Goal: Task Accomplishment & Management: Manage account settings

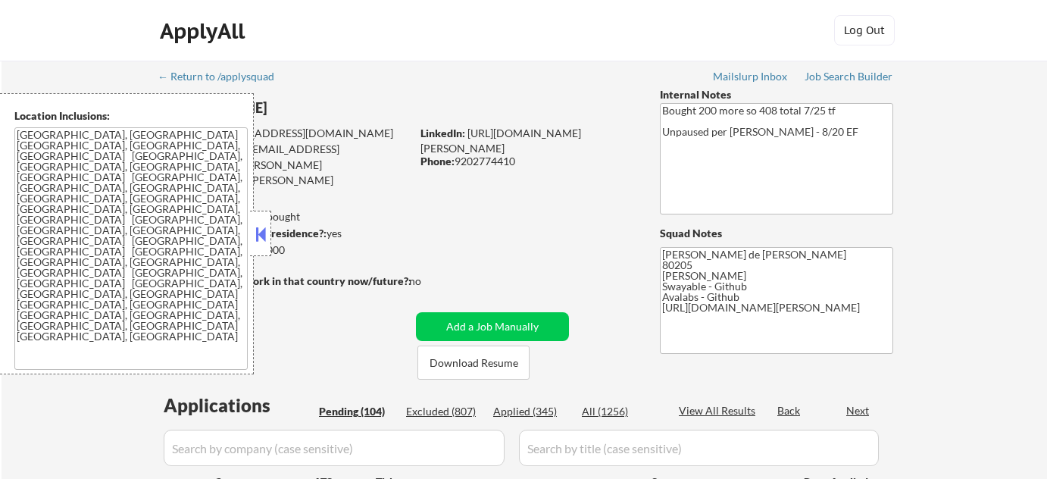
select select ""pending""
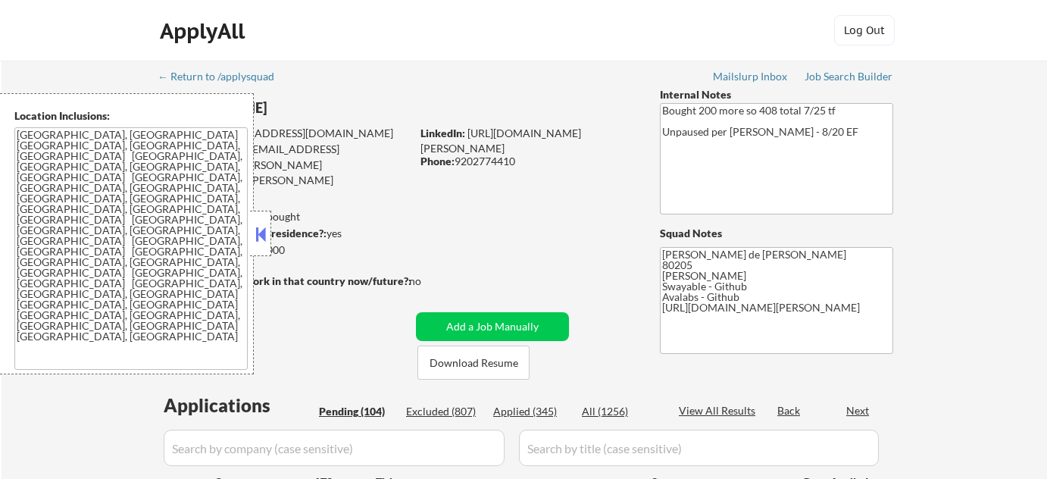
select select ""pending""
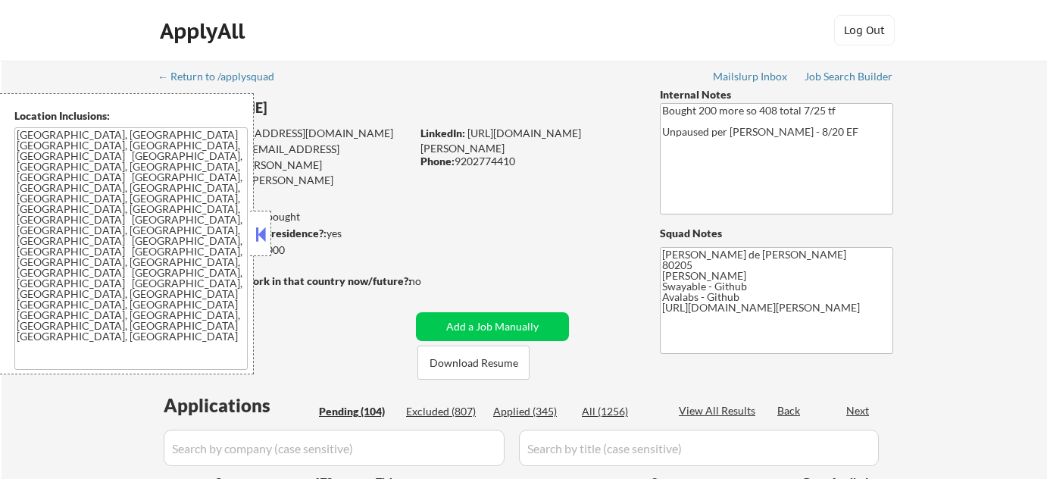
select select ""pending""
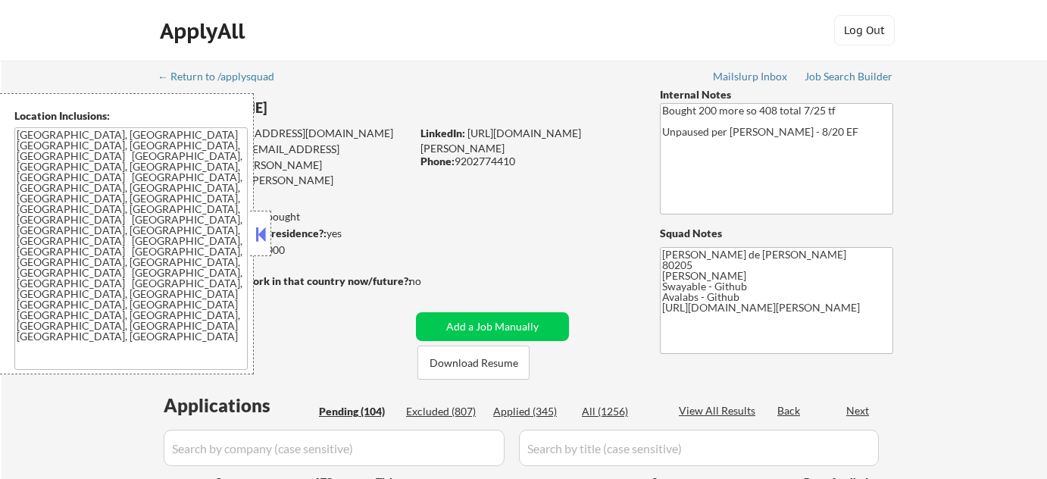
select select ""pending""
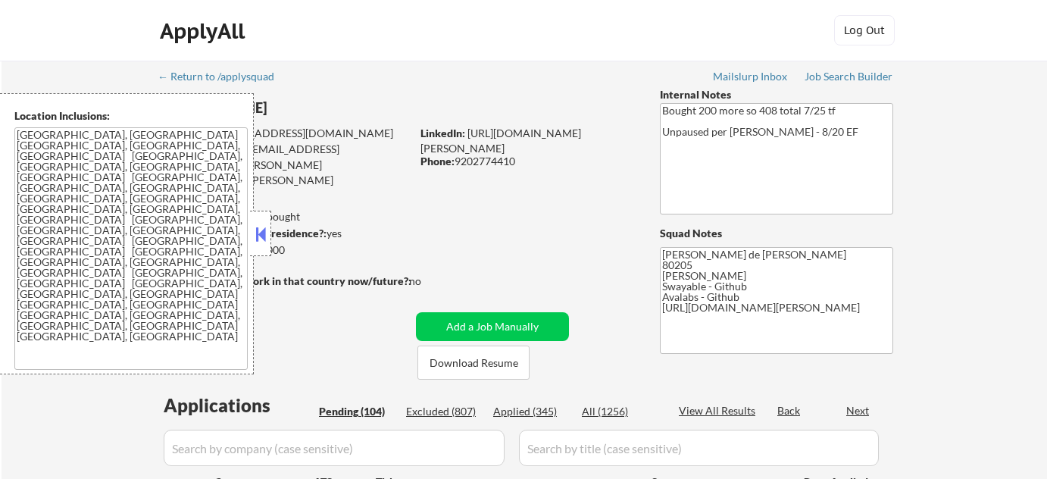
select select ""pending""
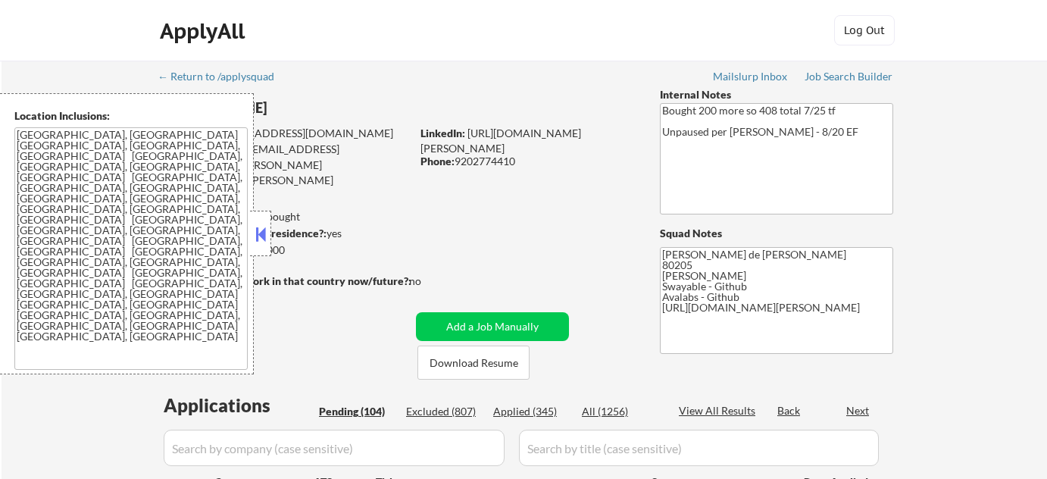
select select ""pending""
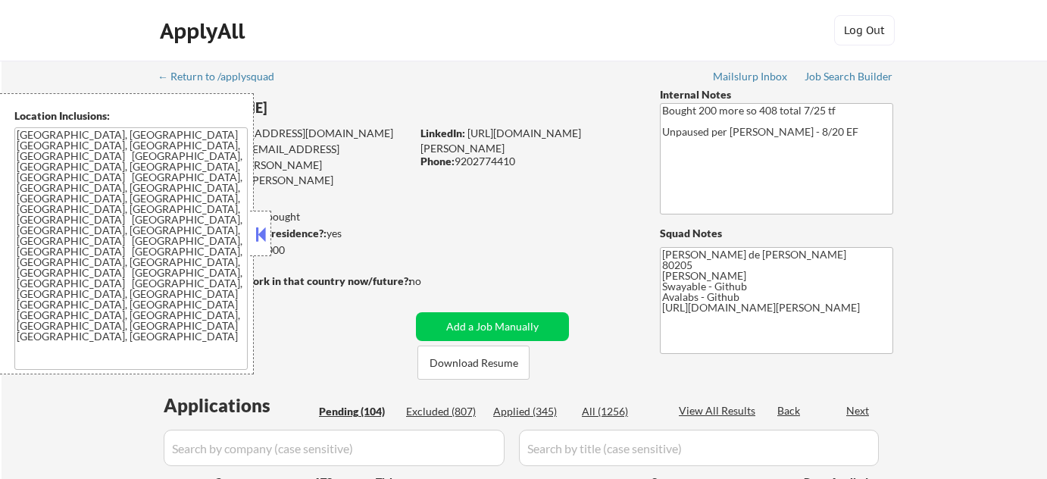
select select ""pending""
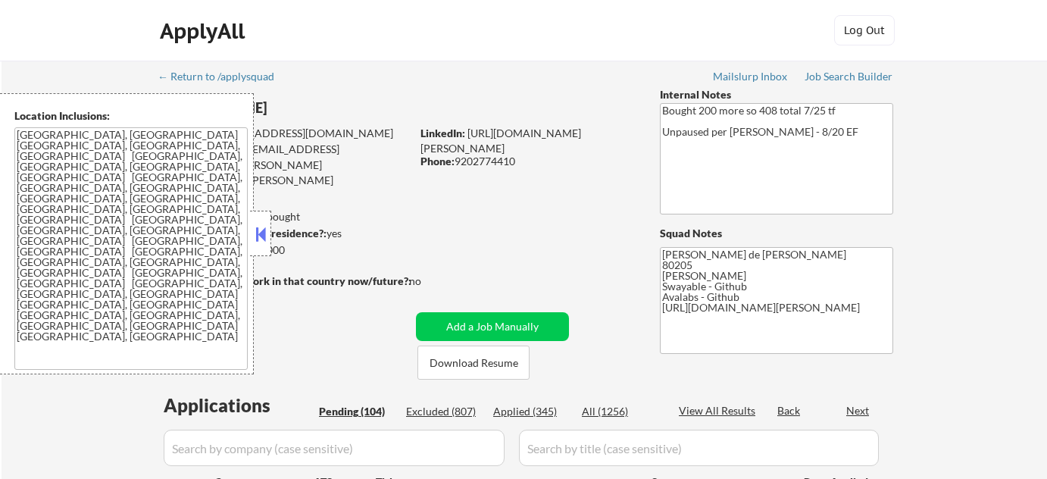
select select ""pending""
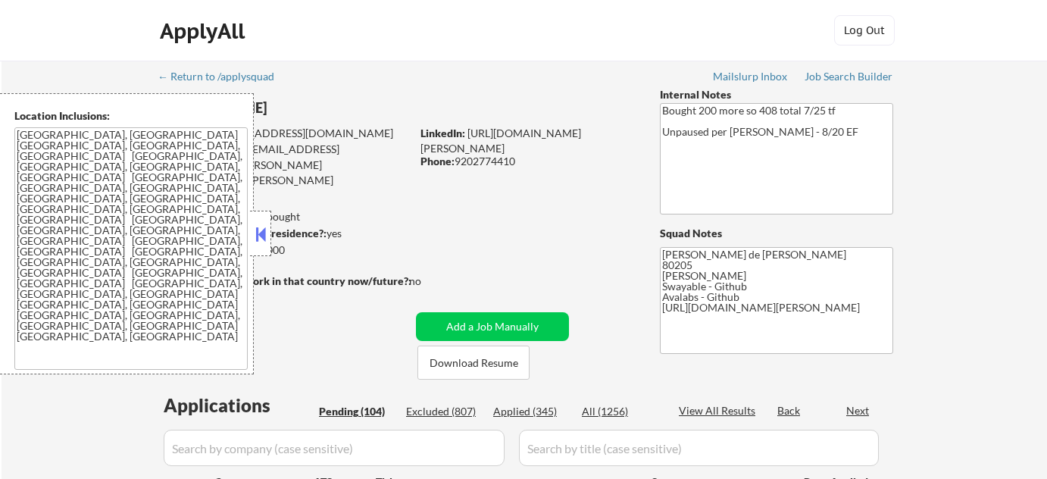
select select ""pending""
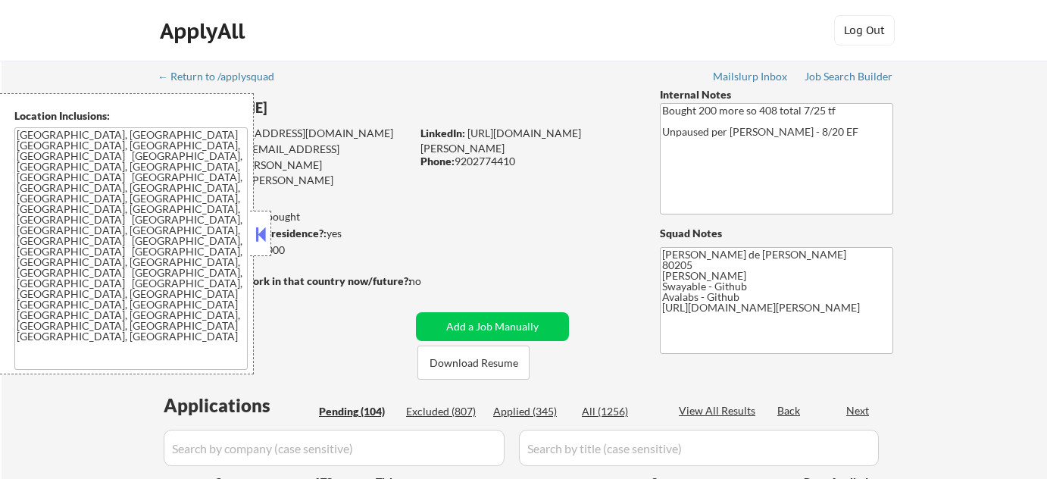
select select ""pending""
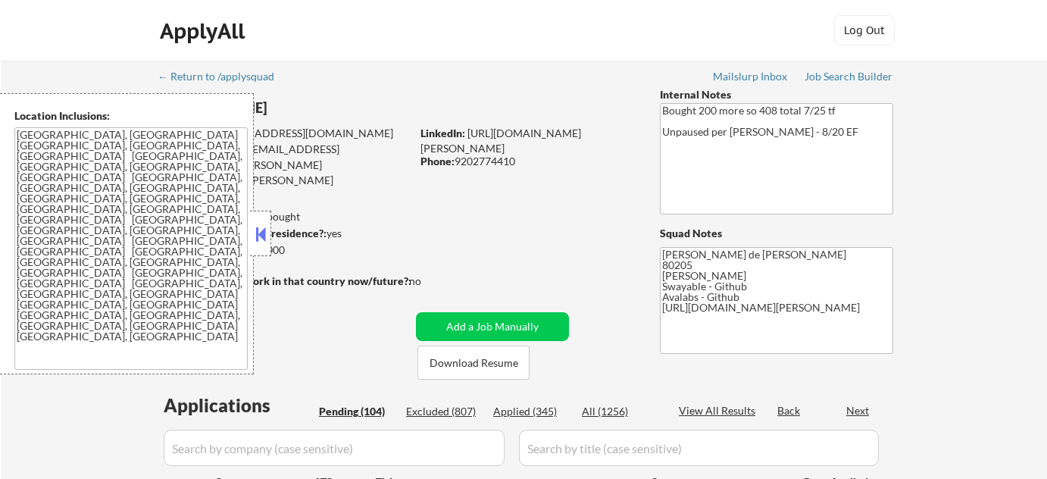
select select ""pending""
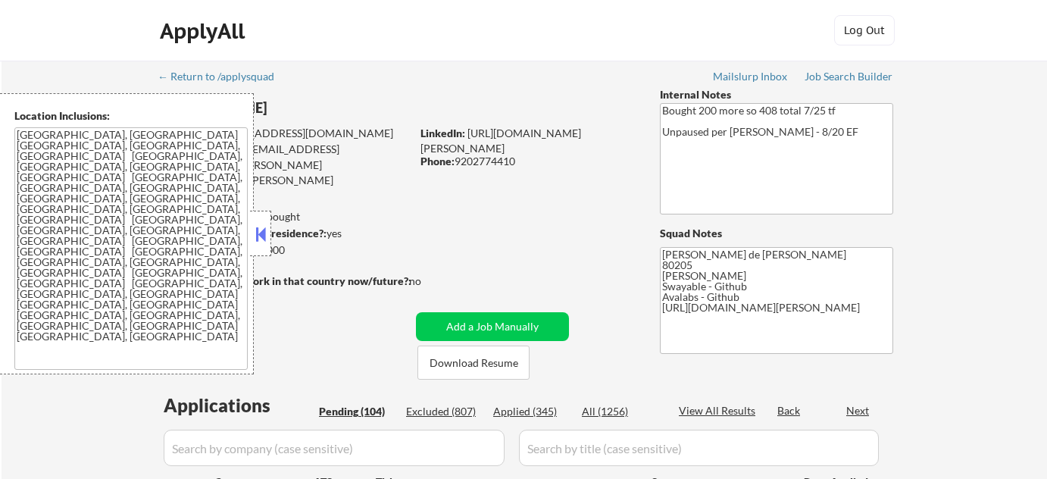
select select ""pending""
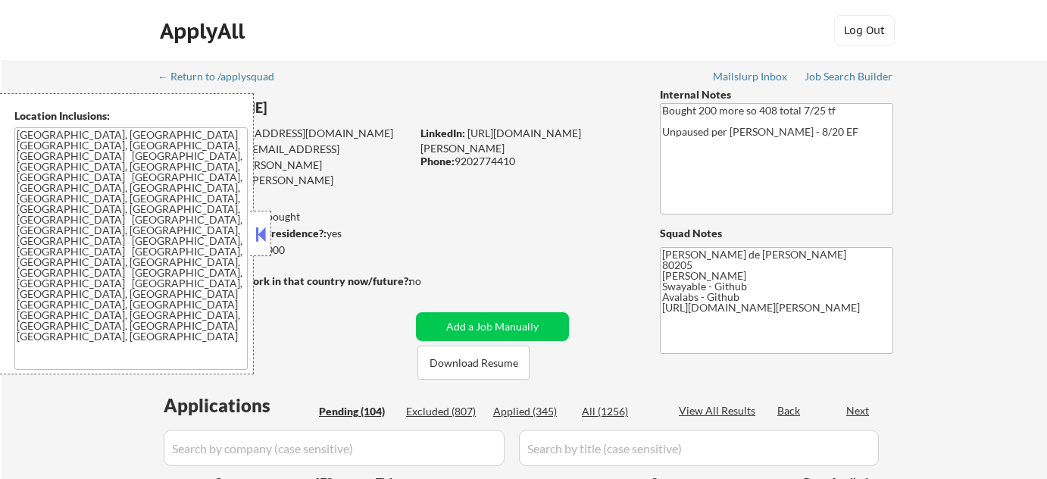
select select ""pending""
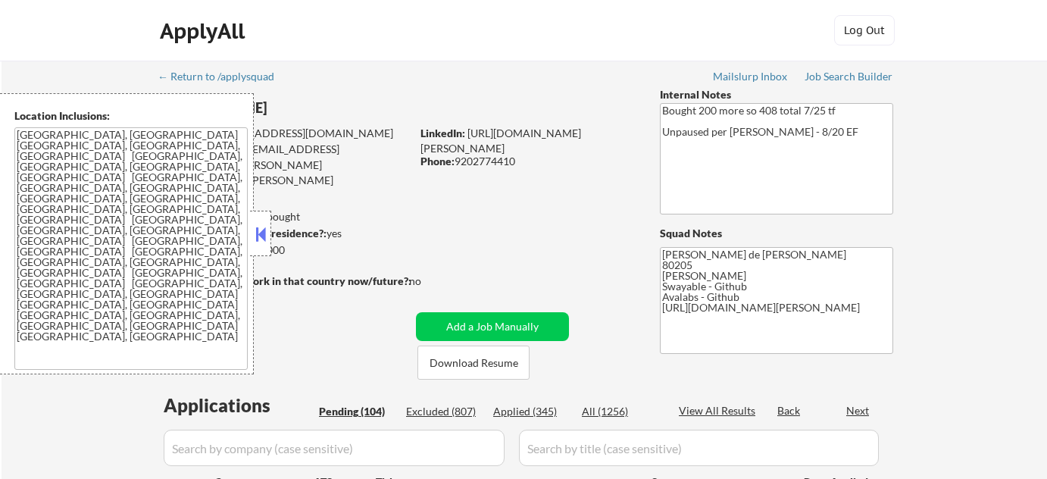
select select ""pending""
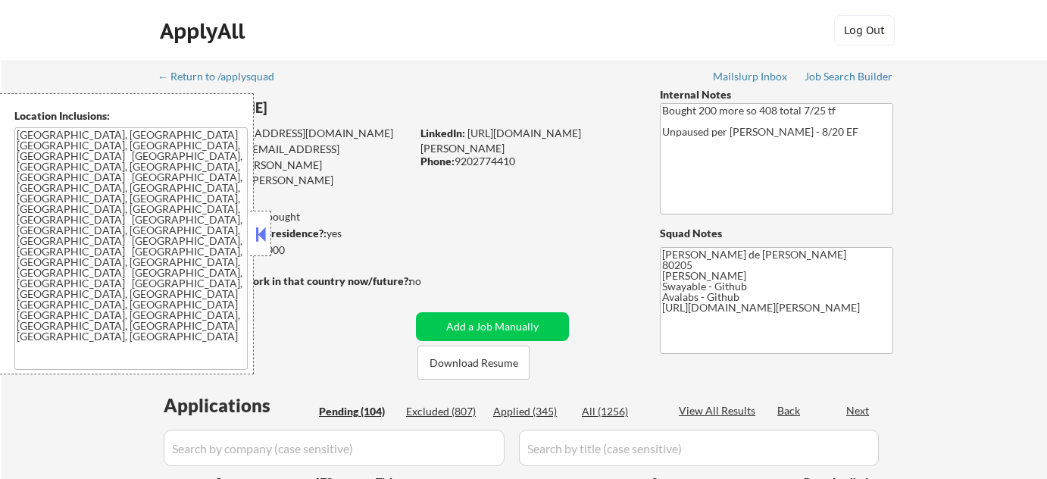
select select ""pending""
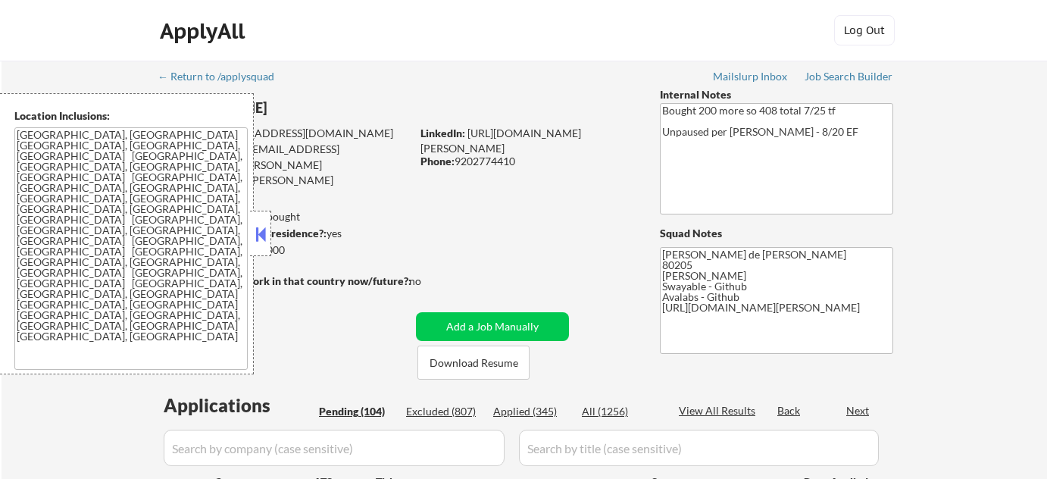
select select ""pending""
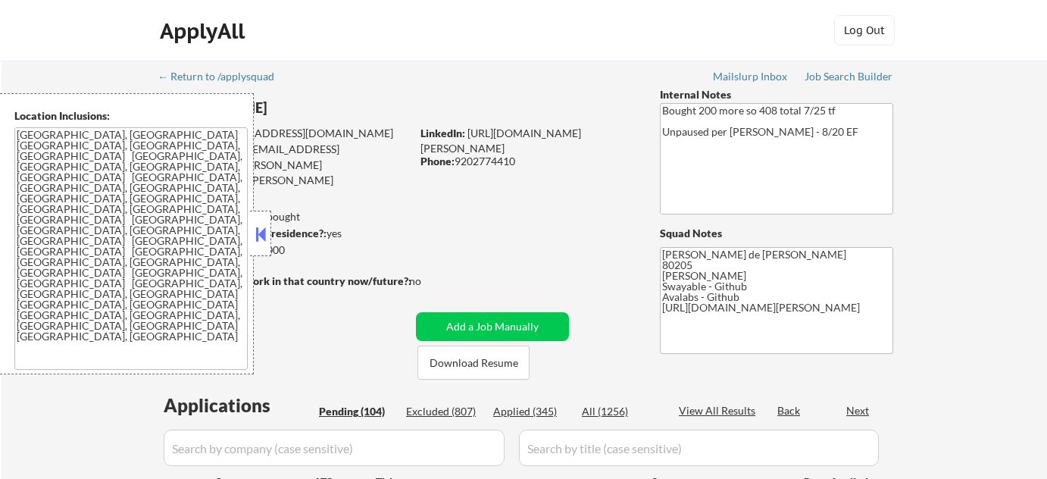
select select ""pending""
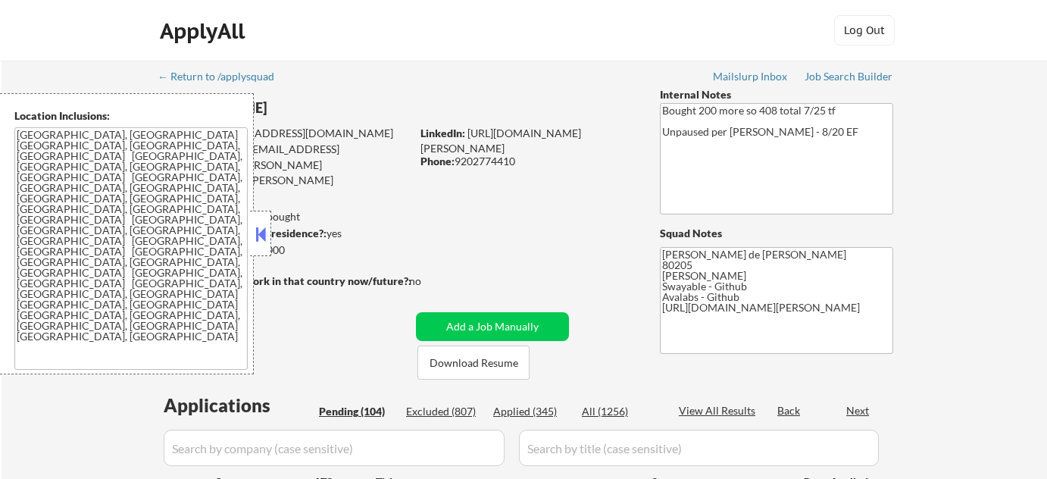
select select ""pending""
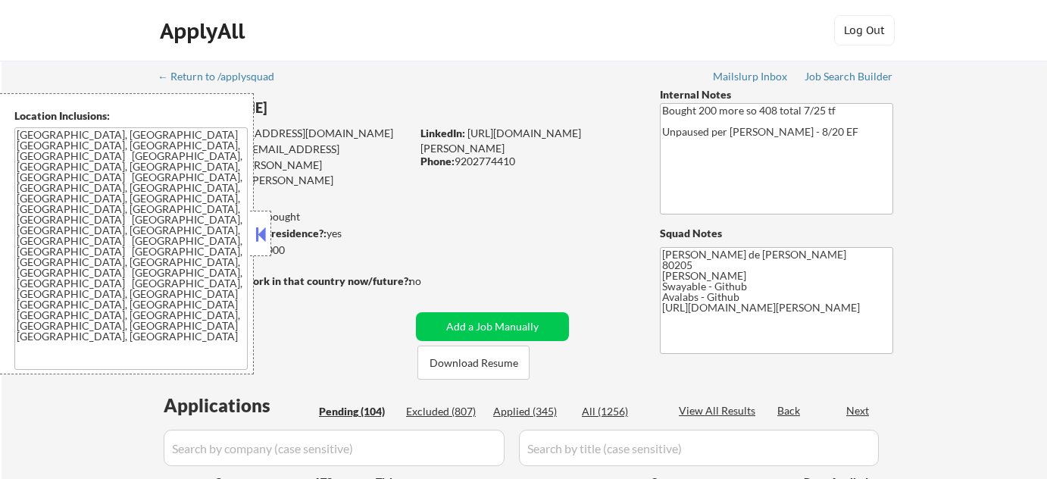
select select ""pending""
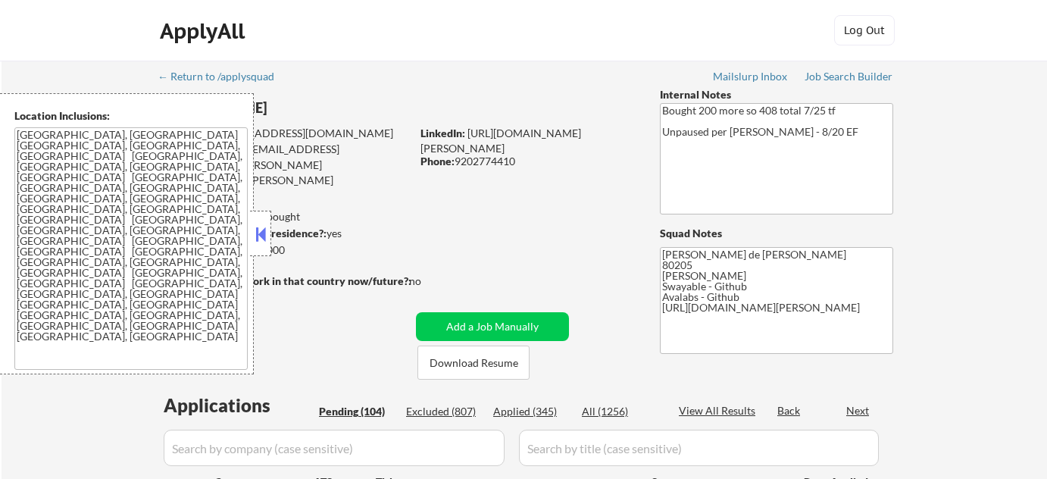
select select ""pending""
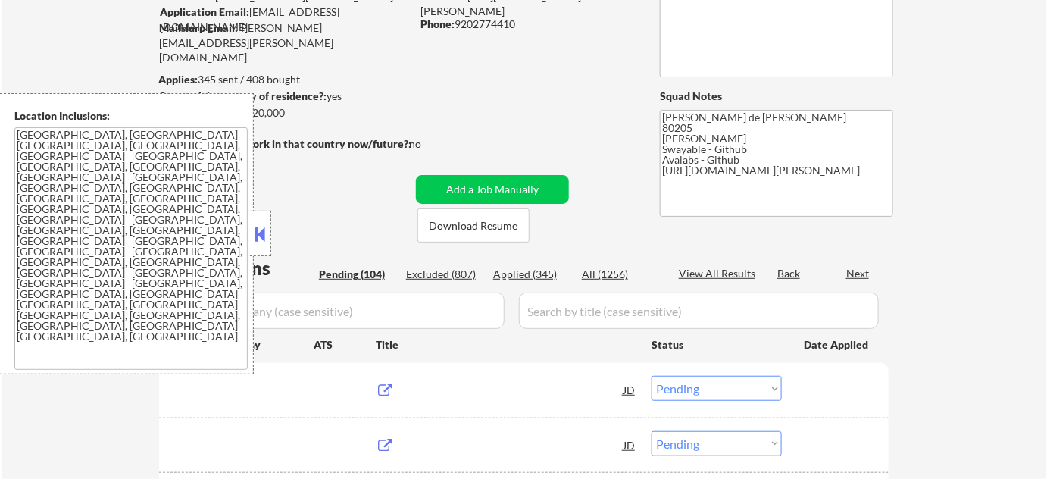
scroll to position [137, 0]
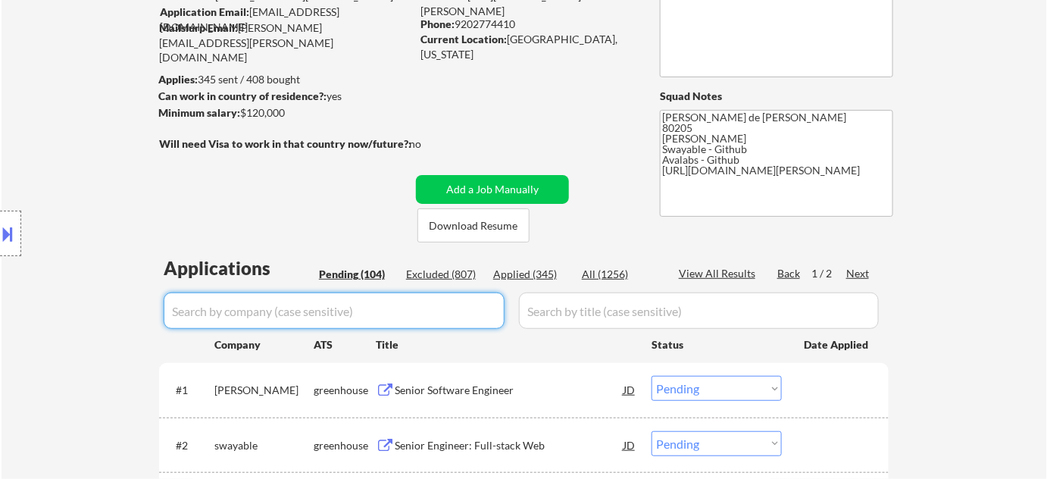
click at [309, 311] on input "input" at bounding box center [334, 311] width 341 height 36
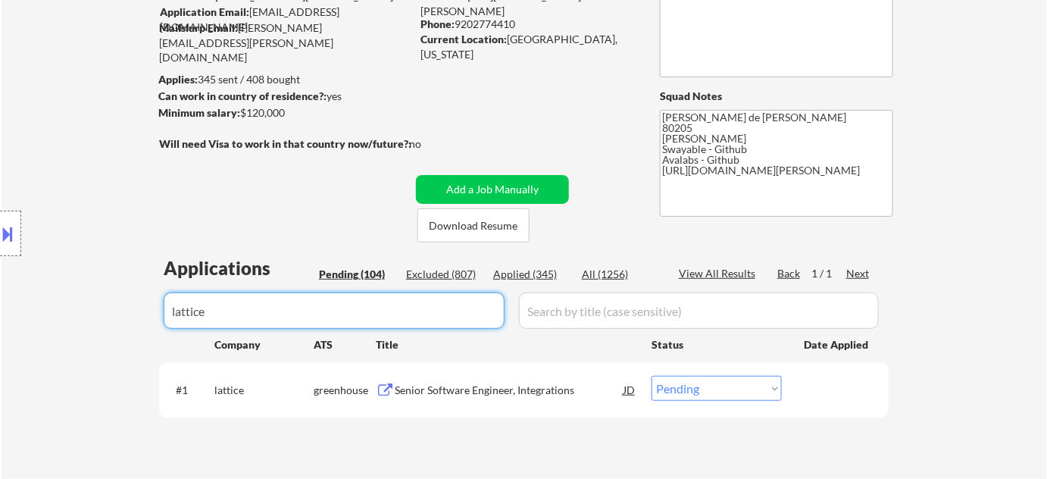
type input "lattice"
click at [524, 274] on div "Applied (345)" at bounding box center [531, 274] width 76 height 15
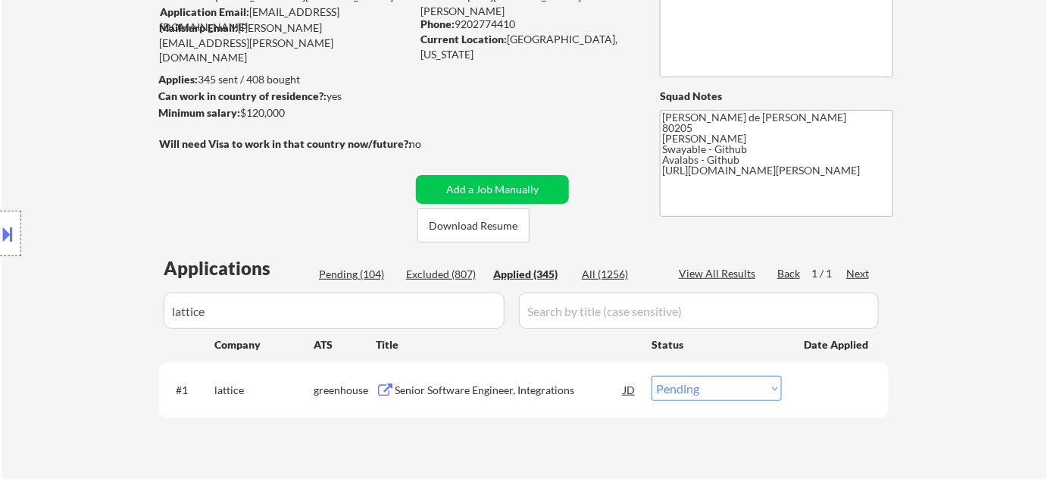
select select ""applied""
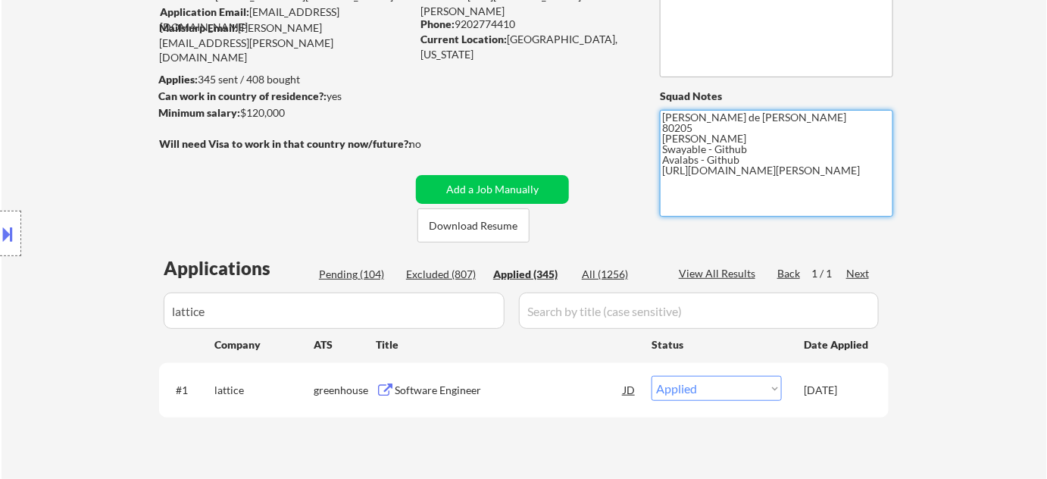
drag, startPoint x: 660, startPoint y: 168, endPoint x: 733, endPoint y: 185, distance: 74.6
click at [733, 185] on textarea "[PERSON_NAME] de [PERSON_NAME] 80205 [PERSON_NAME] Swayable - Github Avalabs - …" at bounding box center [776, 163] width 233 height 107
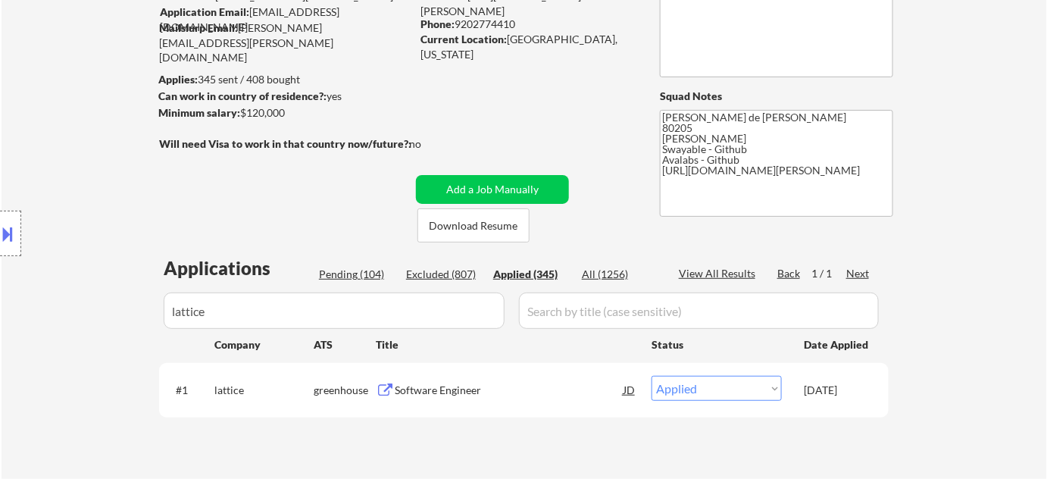
select select ""applied""
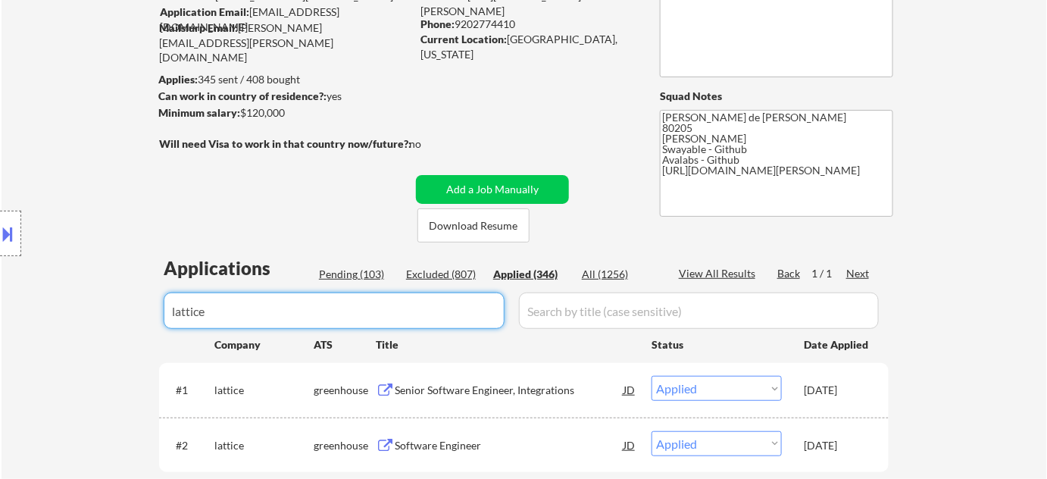
drag, startPoint x: 362, startPoint y: 308, endPoint x: 0, endPoint y: 287, distance: 362.8
click at [0, 290] on body "← Return to /applysquad Mailslurp Inbox Job Search Builder [PERSON_NAME] User E…" at bounding box center [523, 102] width 1047 height 479
type input "u"
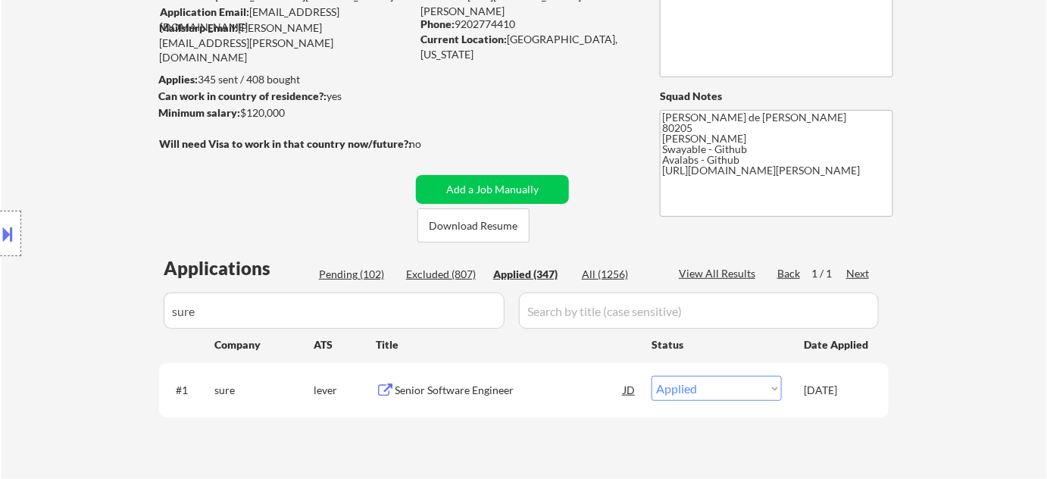
drag, startPoint x: 410, startPoint y: 303, endPoint x: 0, endPoint y: 261, distance: 412.1
click at [0, 261] on body "← Return to /applysquad Mailslurp Inbox Job Search Builder [PERSON_NAME] User E…" at bounding box center [523, 102] width 1047 height 479
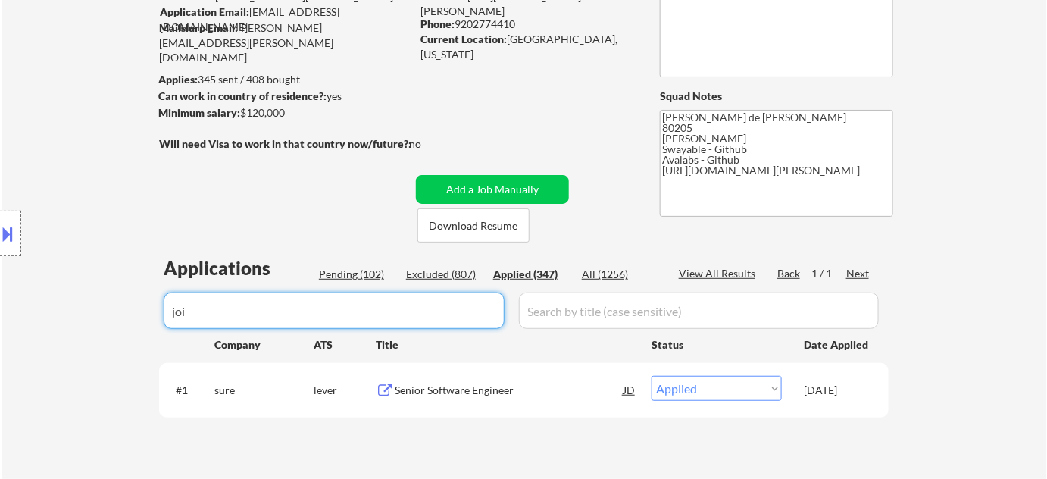
type input "join"
select select ""applied""
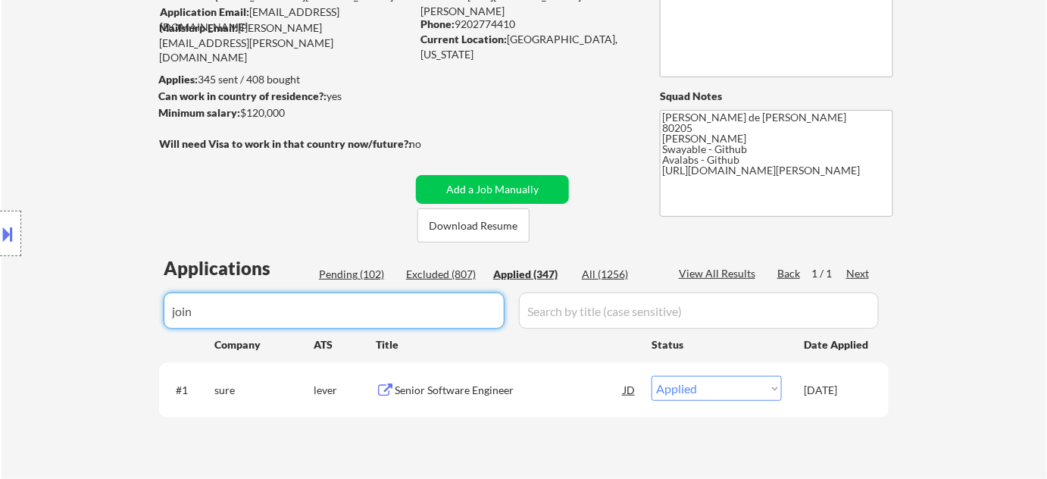
select select ""applied""
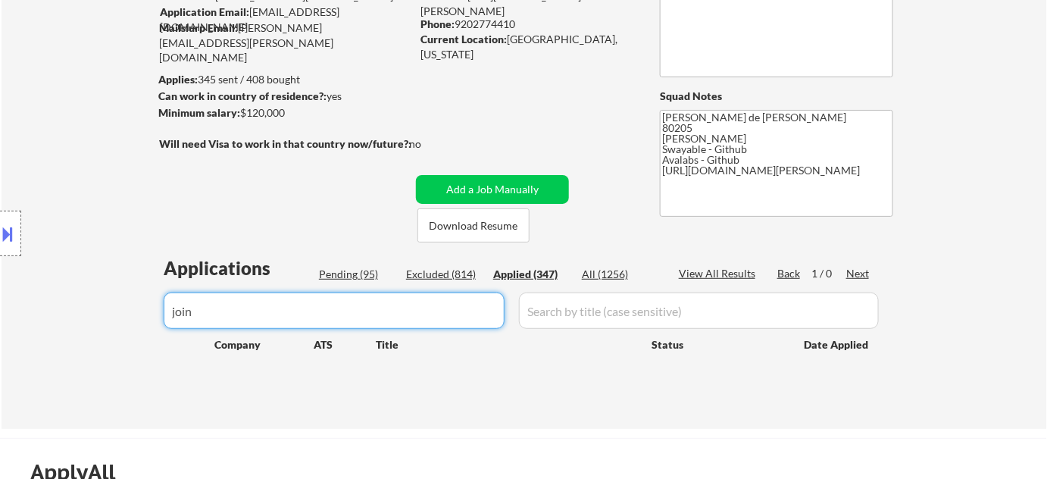
drag, startPoint x: 317, startPoint y: 314, endPoint x: 27, endPoint y: 318, distance: 290.3
click at [27, 318] on body "← Return to /applysquad Mailslurp Inbox Job Search Builder [PERSON_NAME] User E…" at bounding box center [523, 102] width 1047 height 479
type input "tractian"
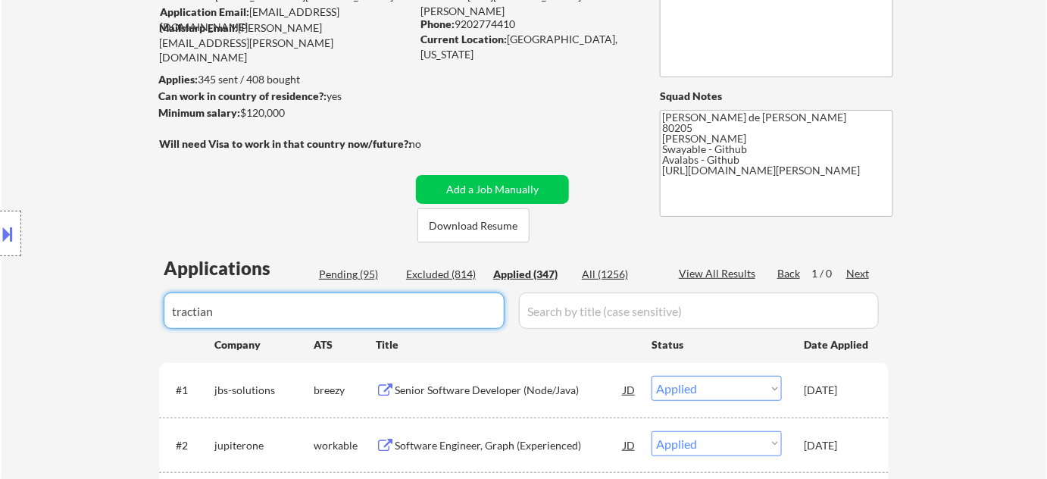
select select ""applied""
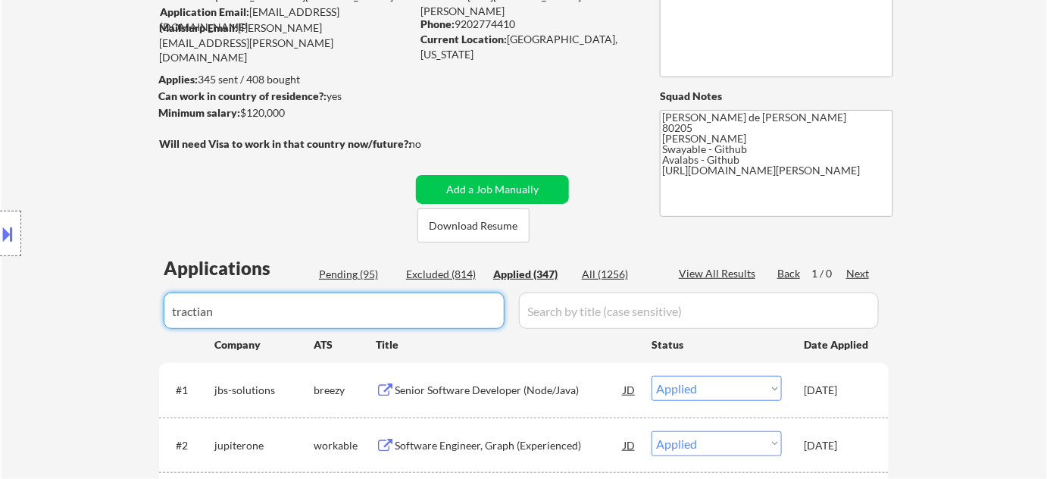
select select ""applied""
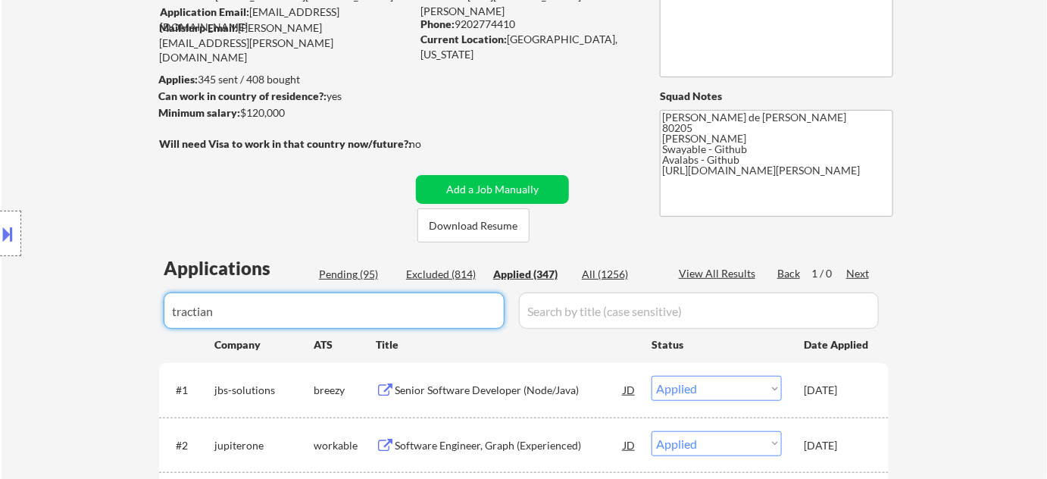
select select ""applied""
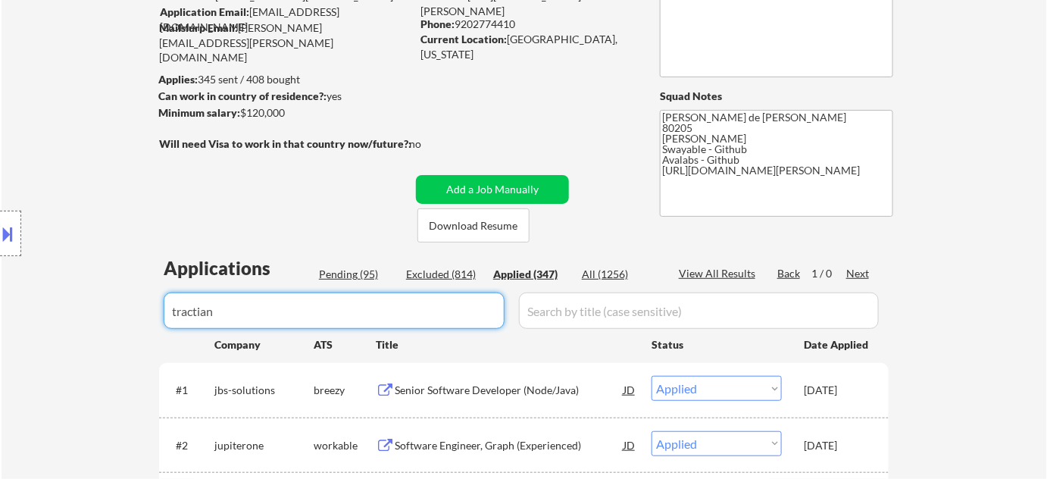
select select ""applied""
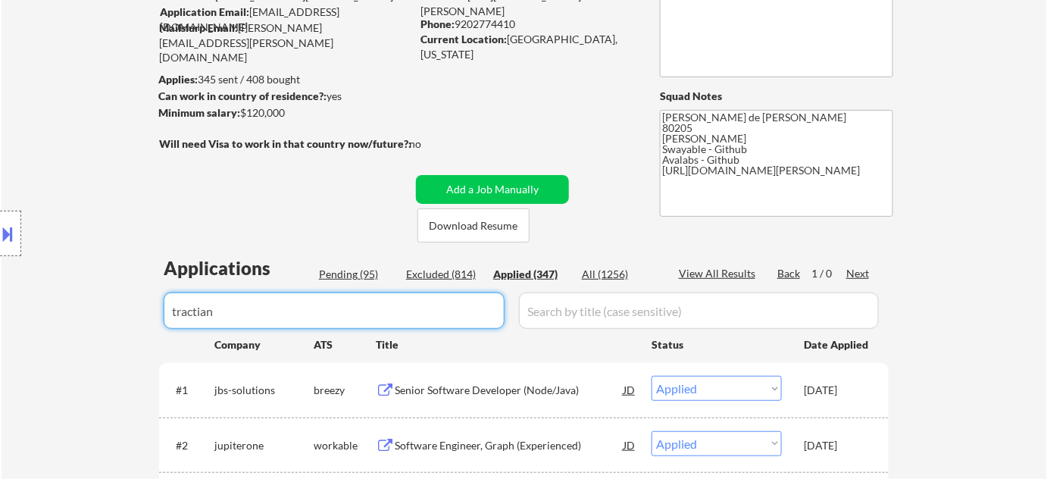
select select ""applied""
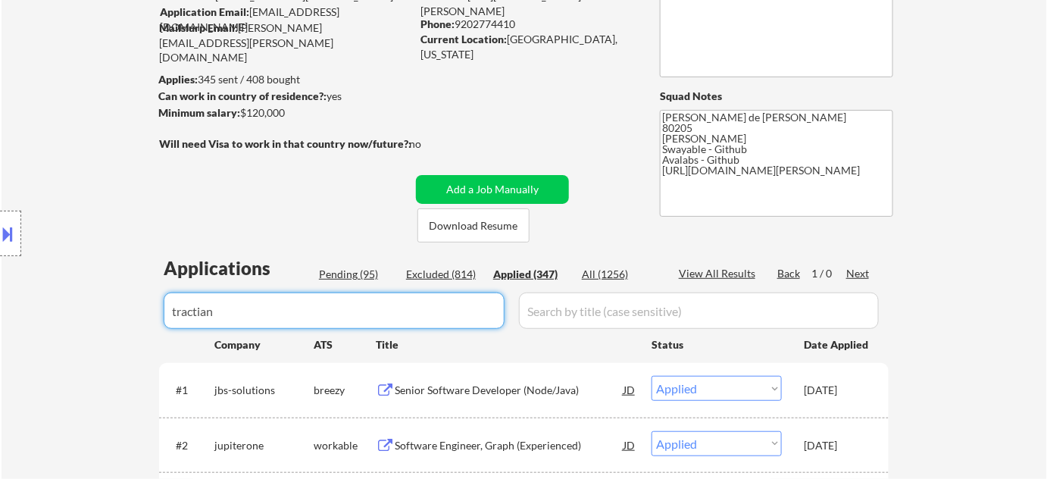
select select ""applied""
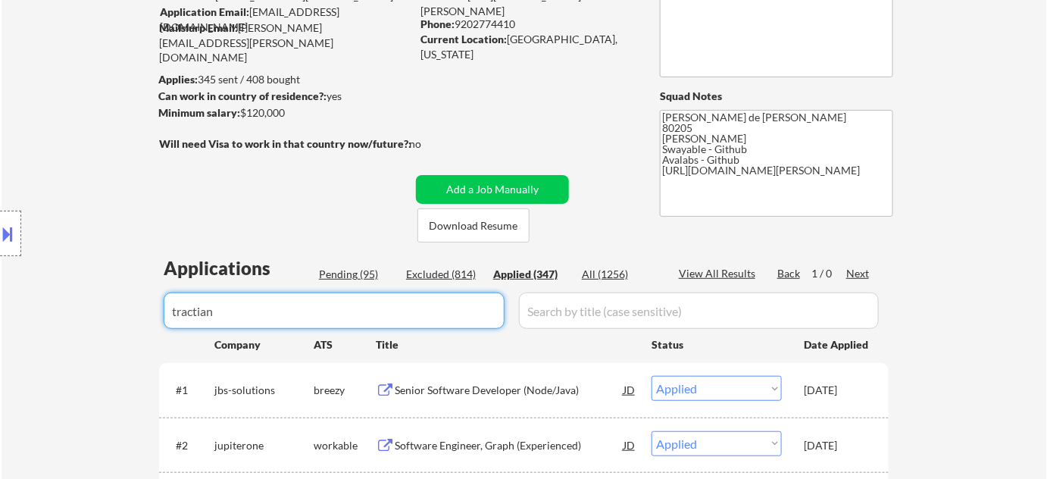
select select ""applied""
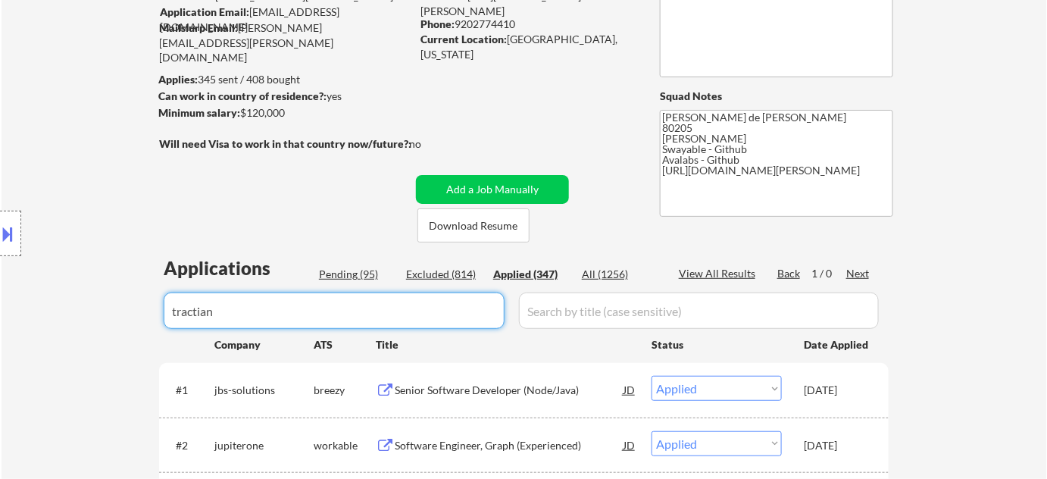
select select ""applied""
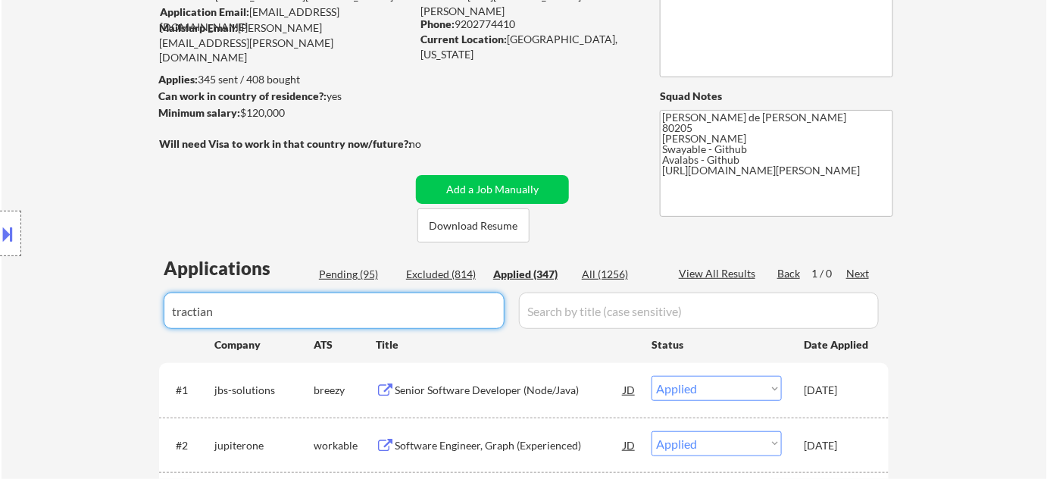
select select ""applied""
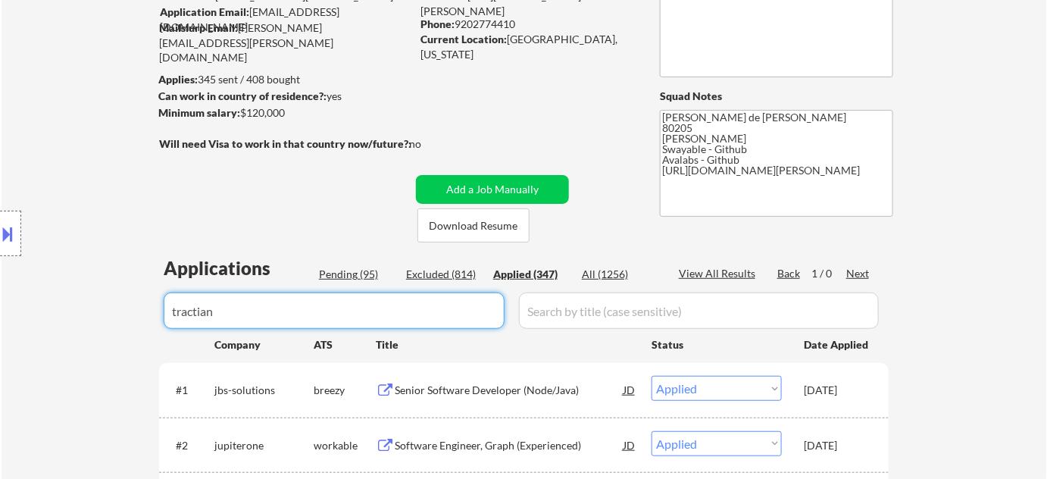
select select ""applied""
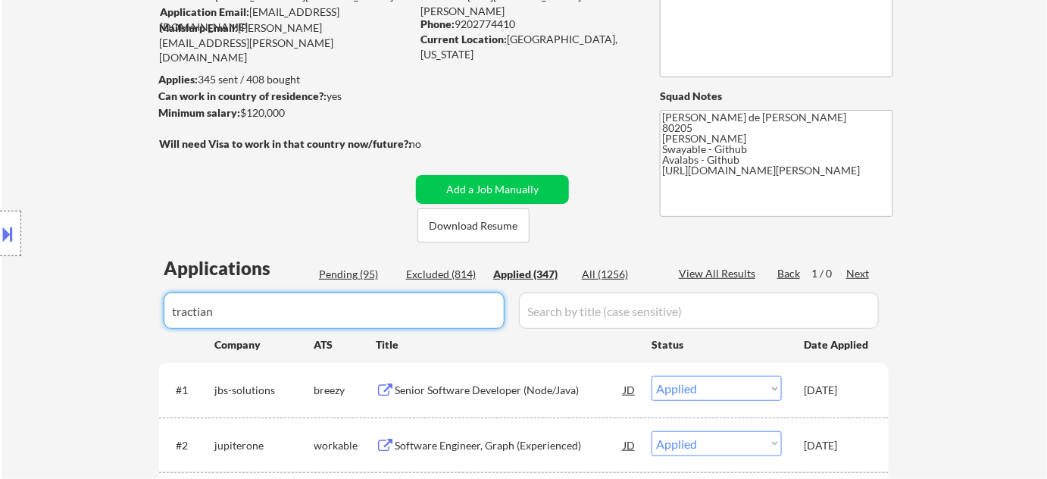
select select ""applied""
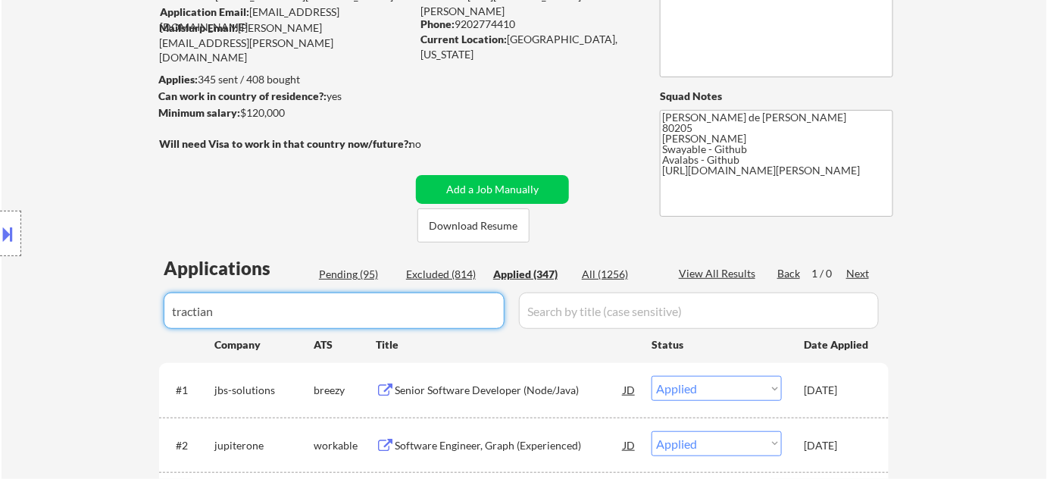
select select ""applied""
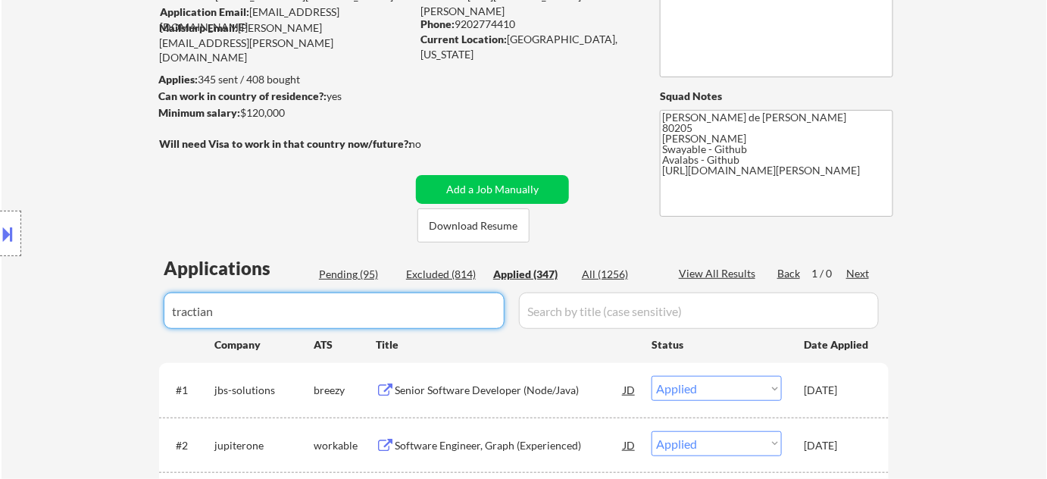
select select ""applied""
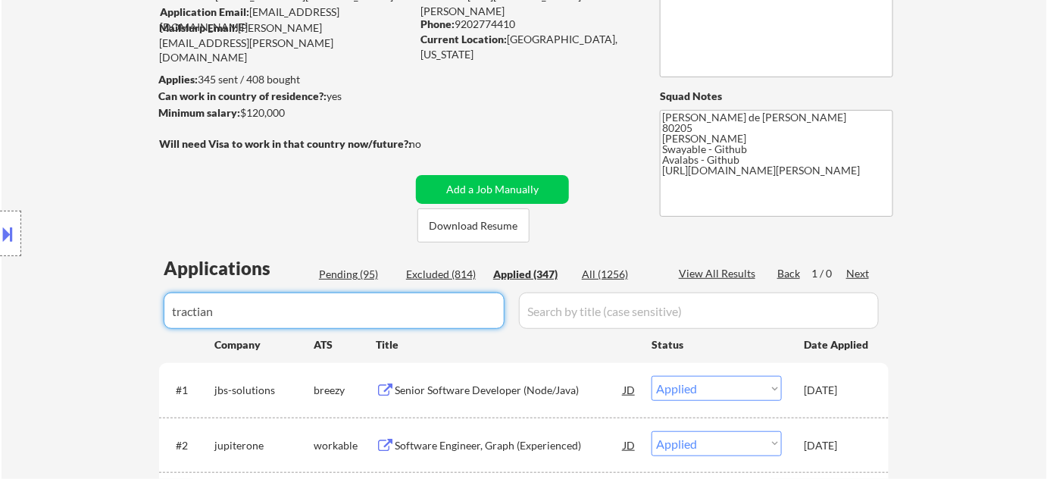
select select ""applied""
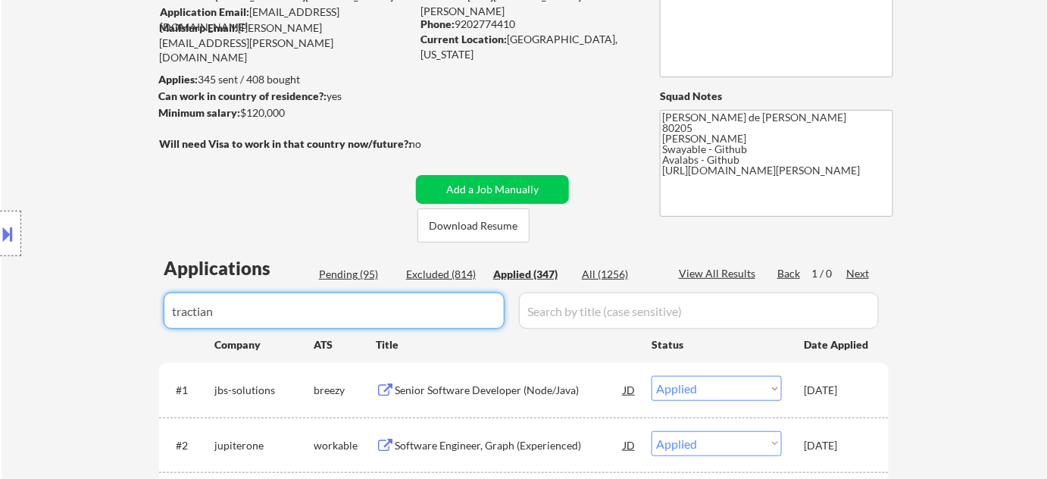
select select ""applied""
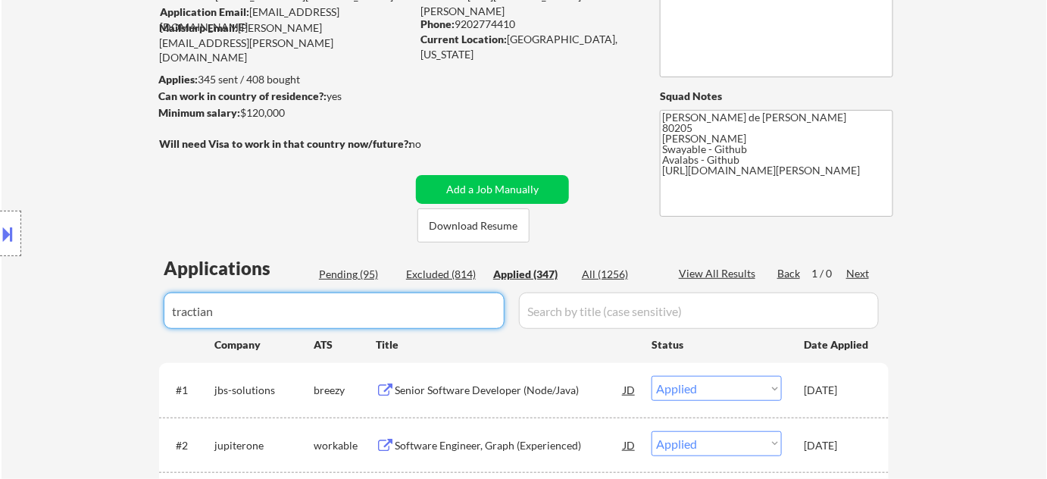
select select ""applied""
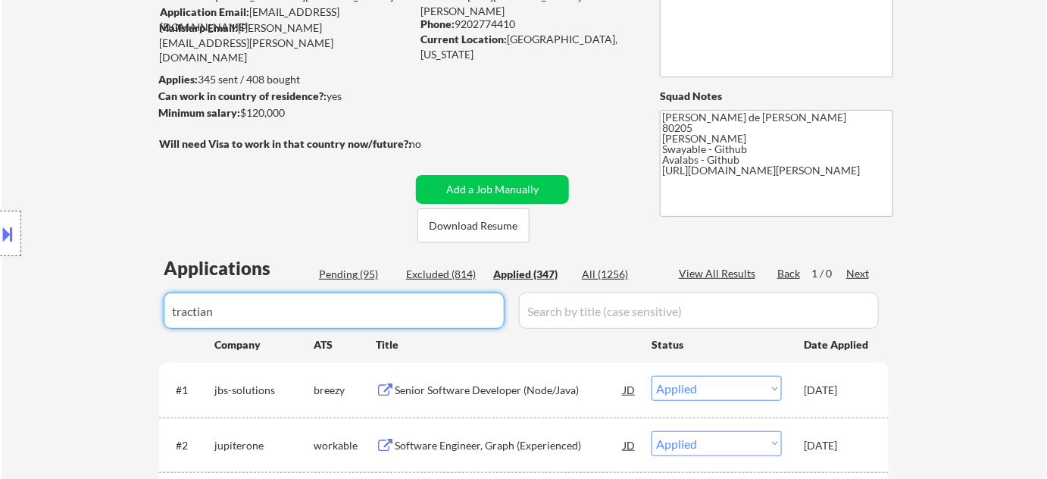
select select ""applied""
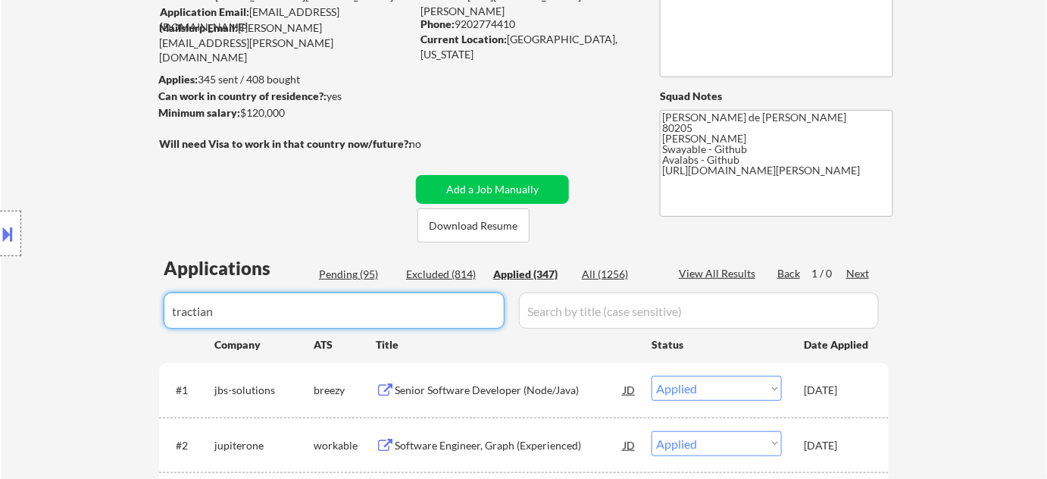
select select ""applied""
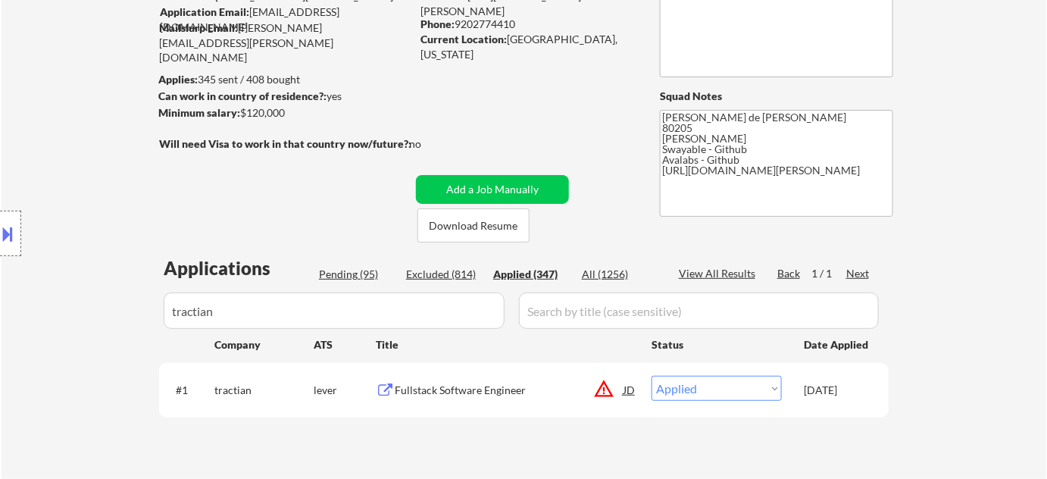
click at [610, 388] on button "warning_amber" at bounding box center [603, 388] width 21 height 21
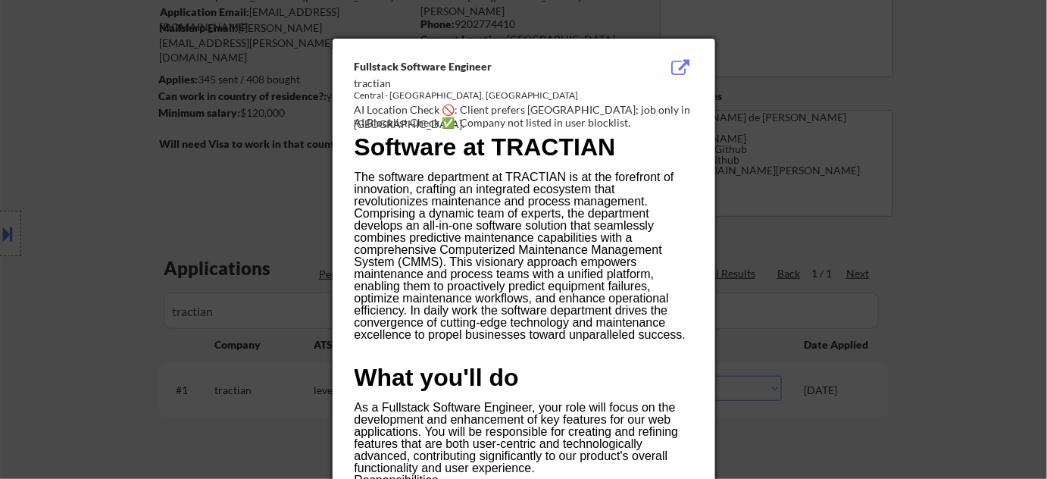
click at [778, 427] on div at bounding box center [523, 239] width 1047 height 479
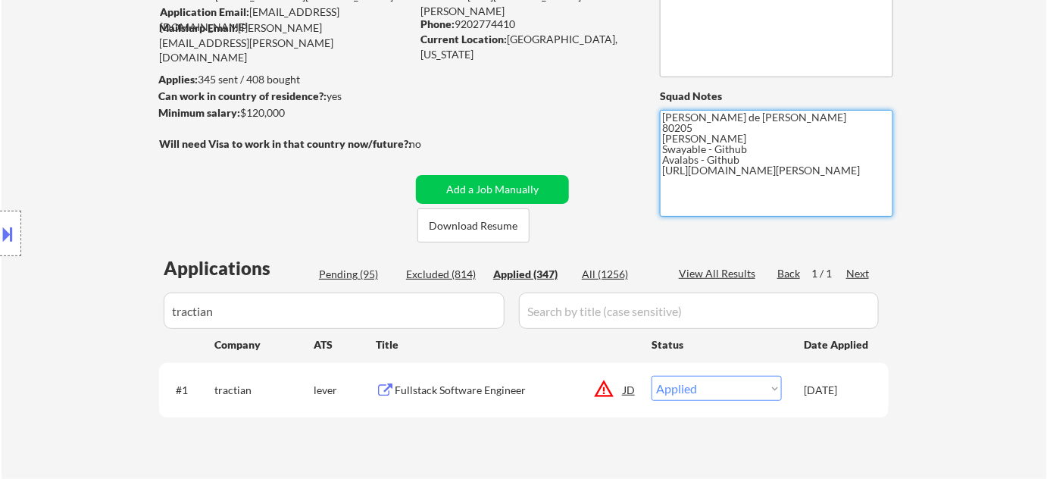
drag, startPoint x: 665, startPoint y: 169, endPoint x: 721, endPoint y: 185, distance: 59.0
click at [721, 185] on textarea "[PERSON_NAME] de [PERSON_NAME] 80205 [PERSON_NAME] Swayable - Github Avalabs - …" at bounding box center [776, 163] width 233 height 107
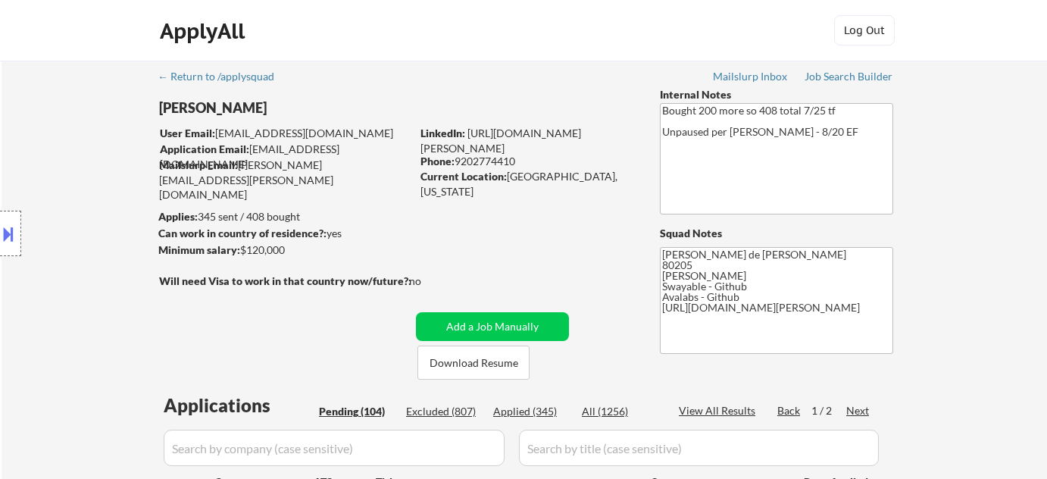
select select ""pending""
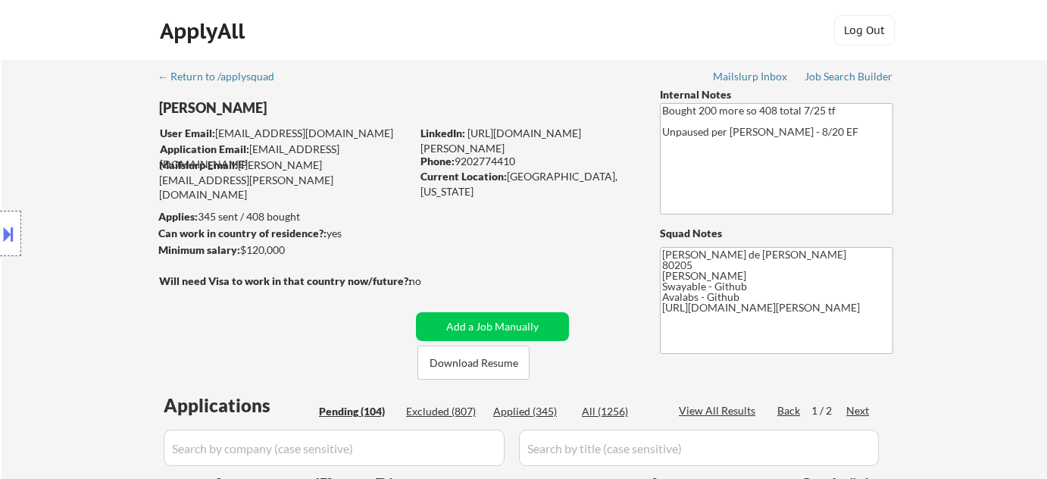
select select ""pending""
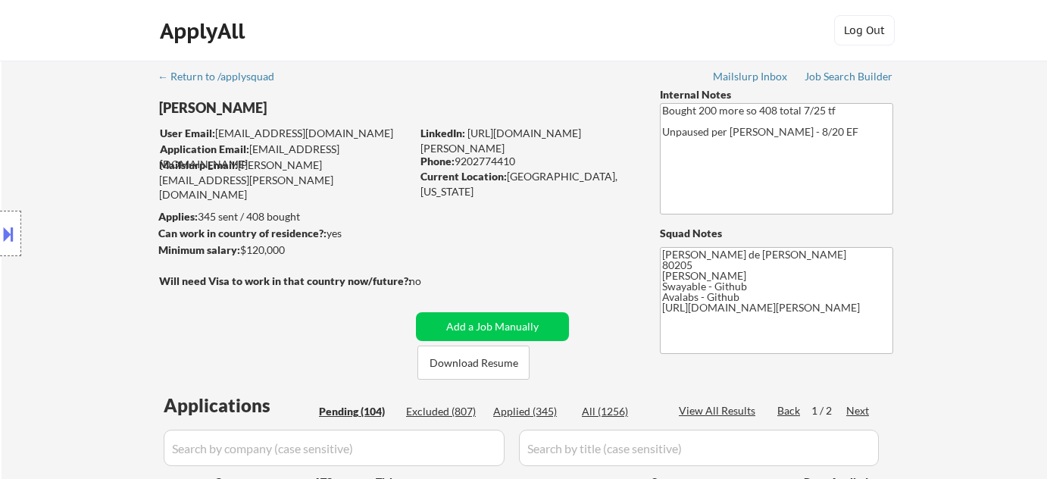
select select ""pending""
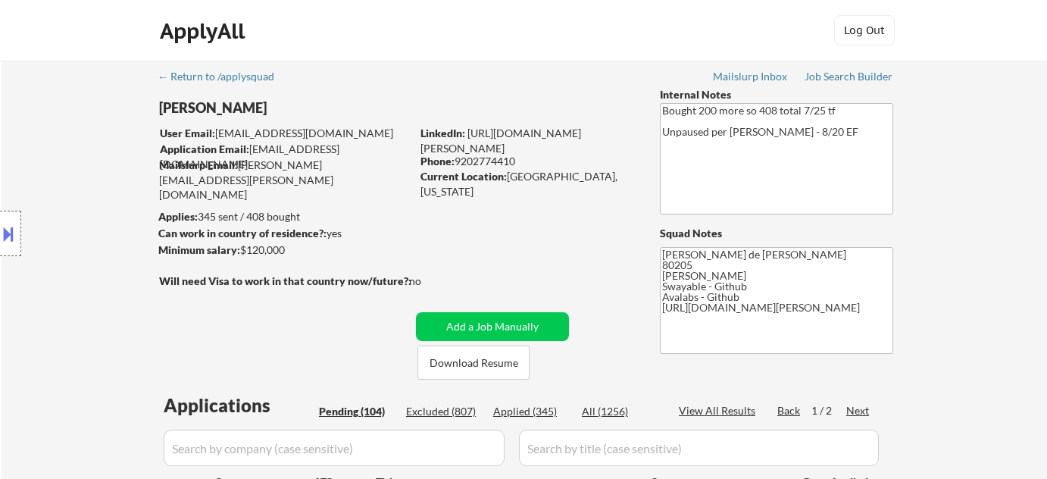
select select ""pending""
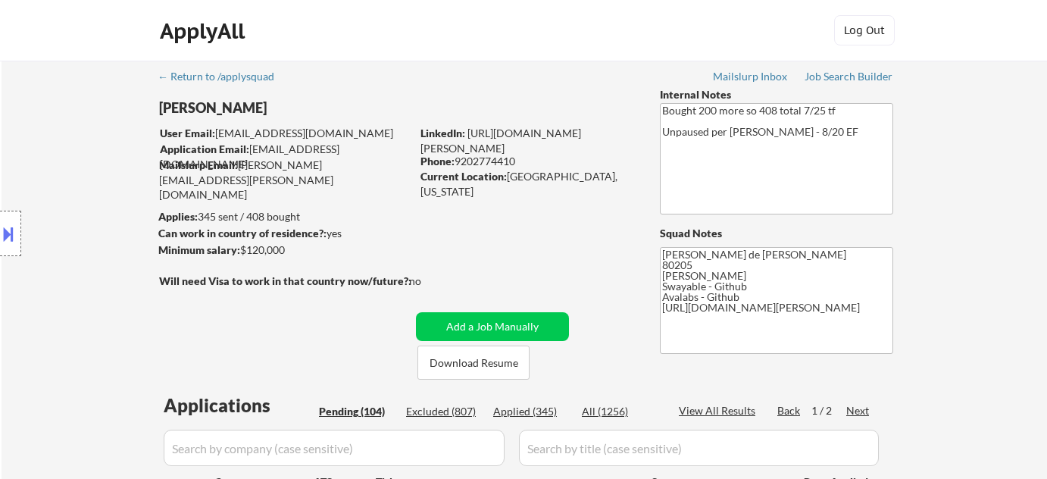
select select ""pending""
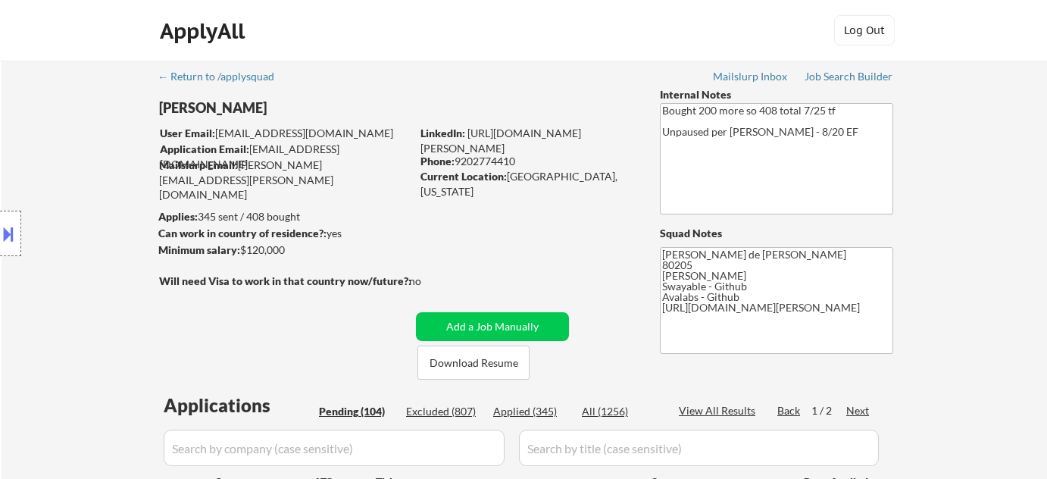
select select ""pending""
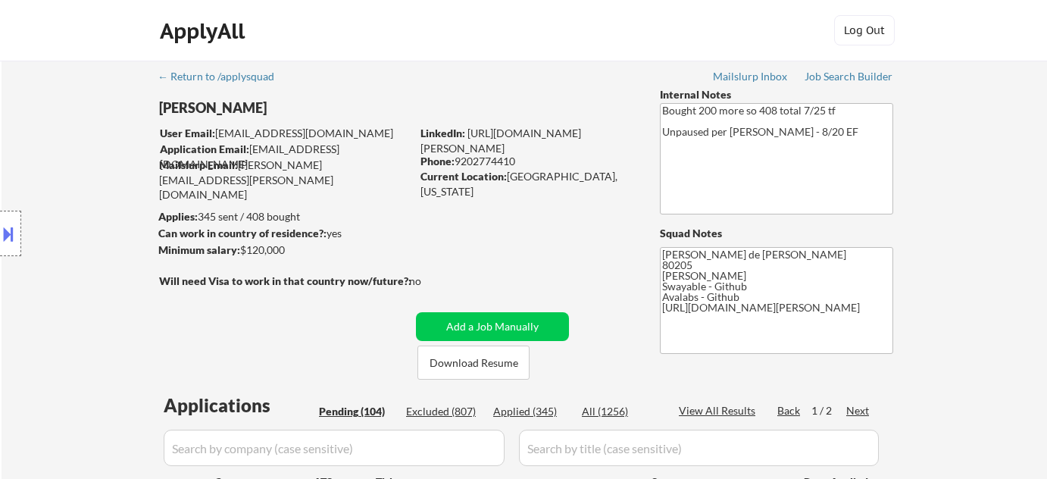
select select ""pending""
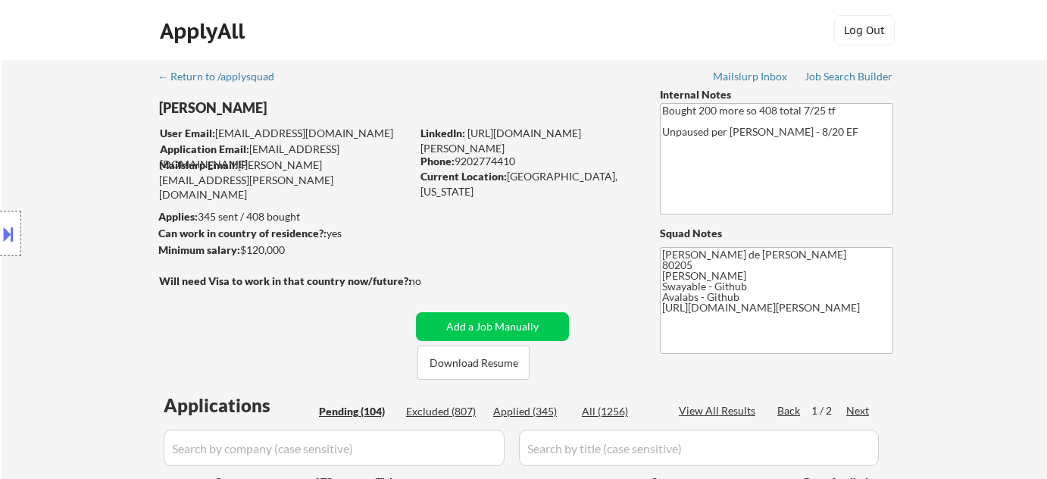
select select ""pending""
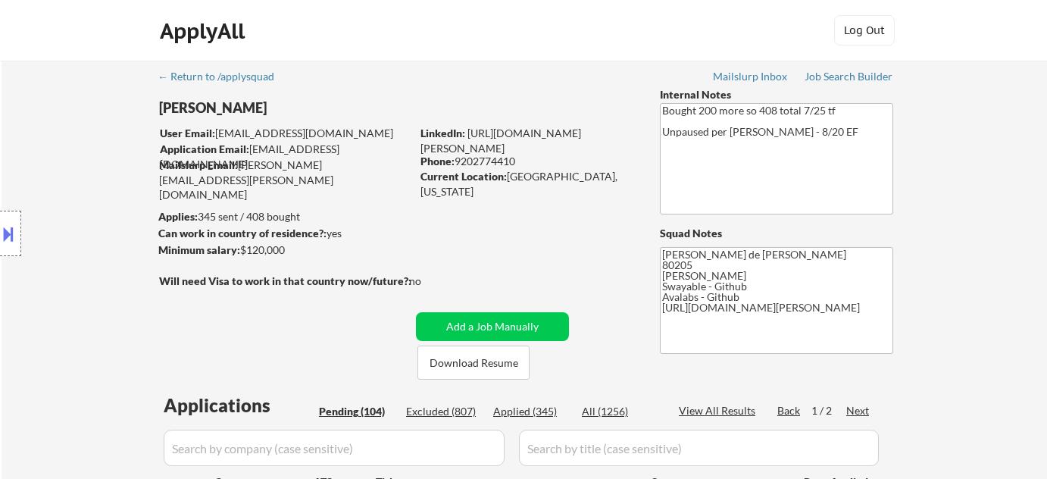
select select ""pending""
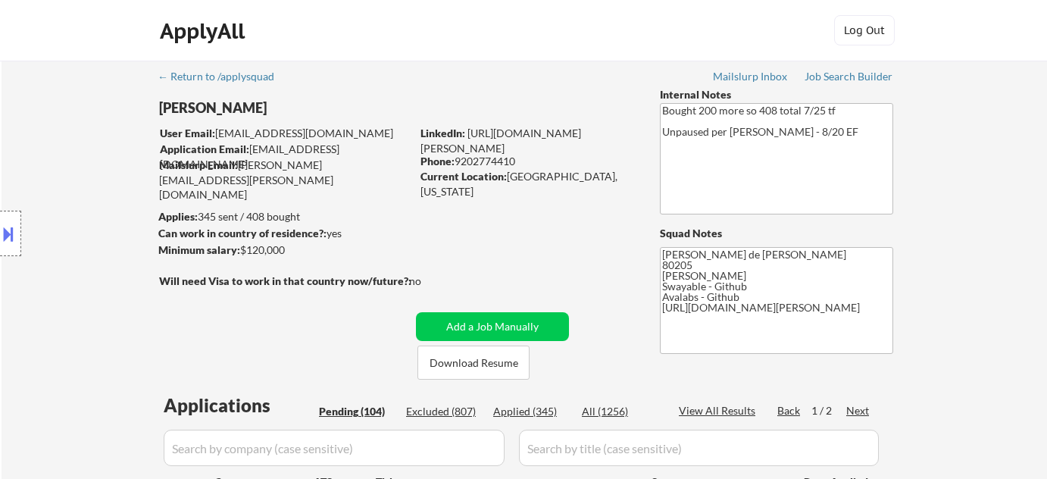
select select ""pending""
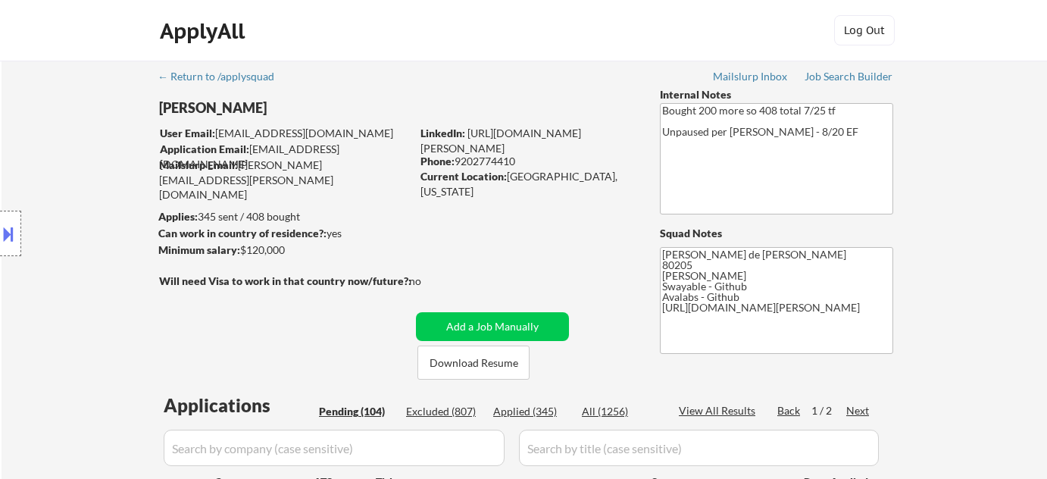
select select ""pending""
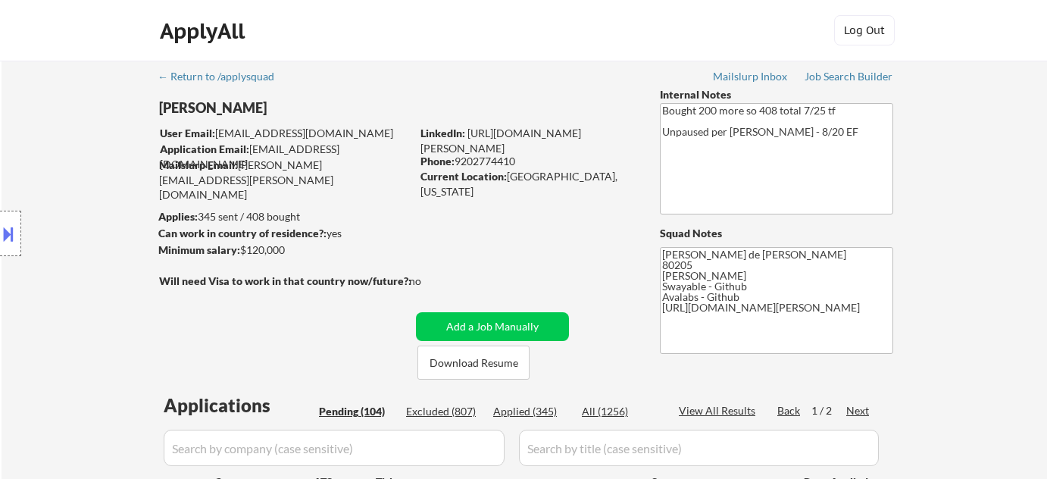
select select ""pending""
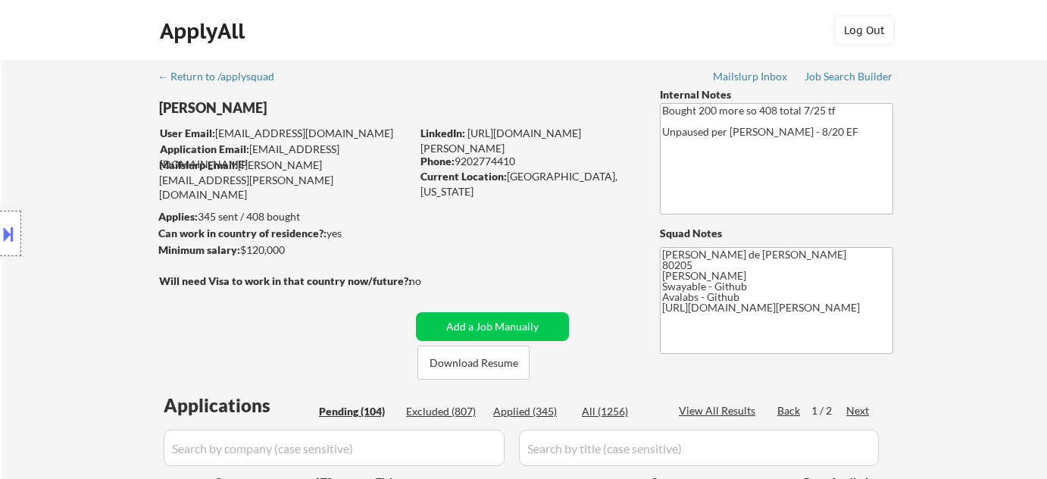
select select ""pending""
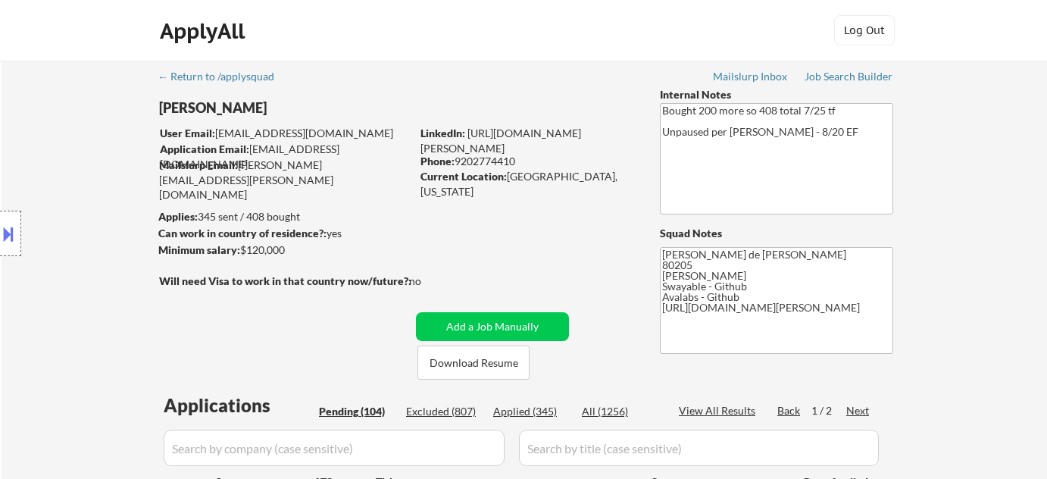
select select ""pending""
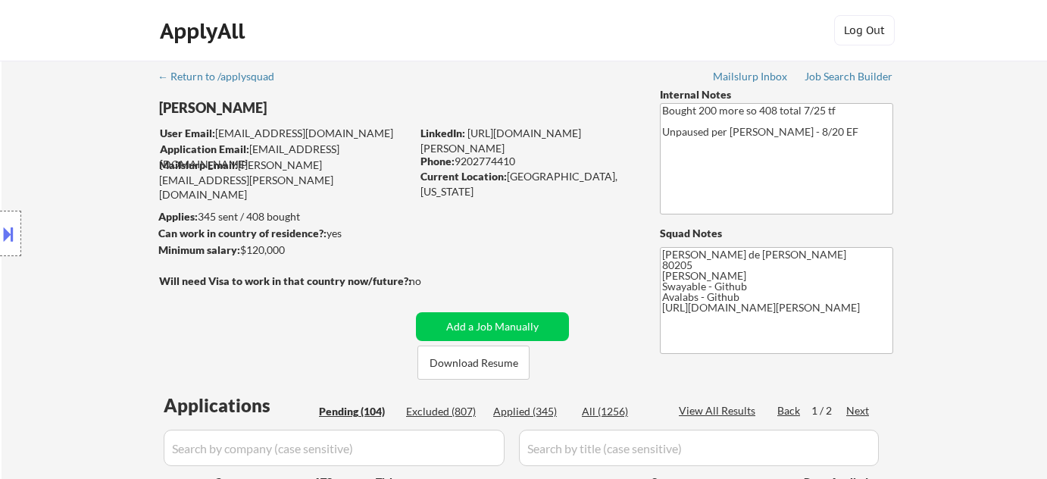
select select ""pending""
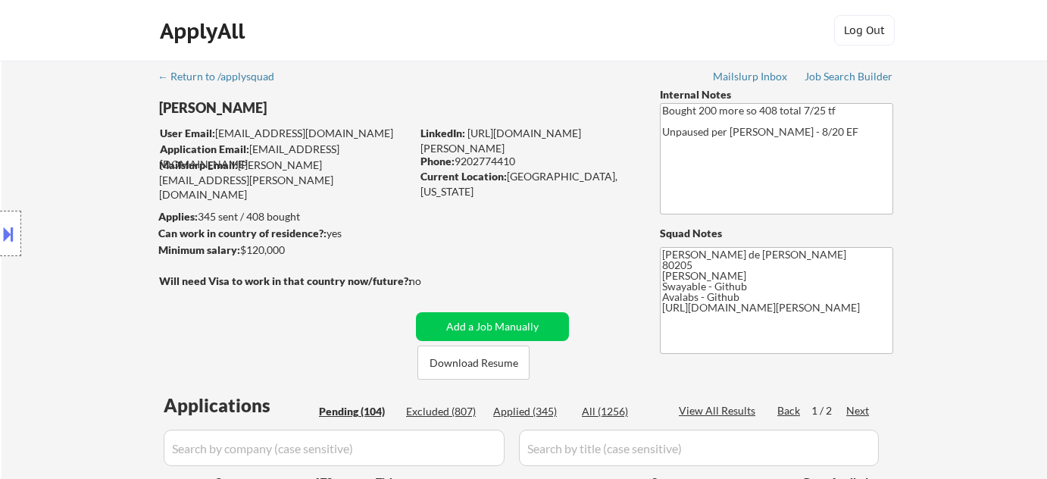
select select ""pending""
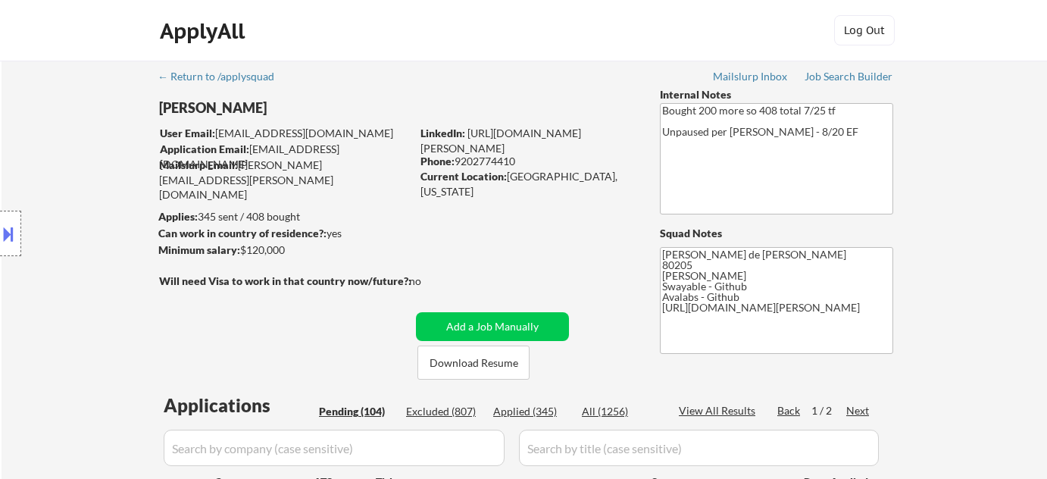
select select ""pending""
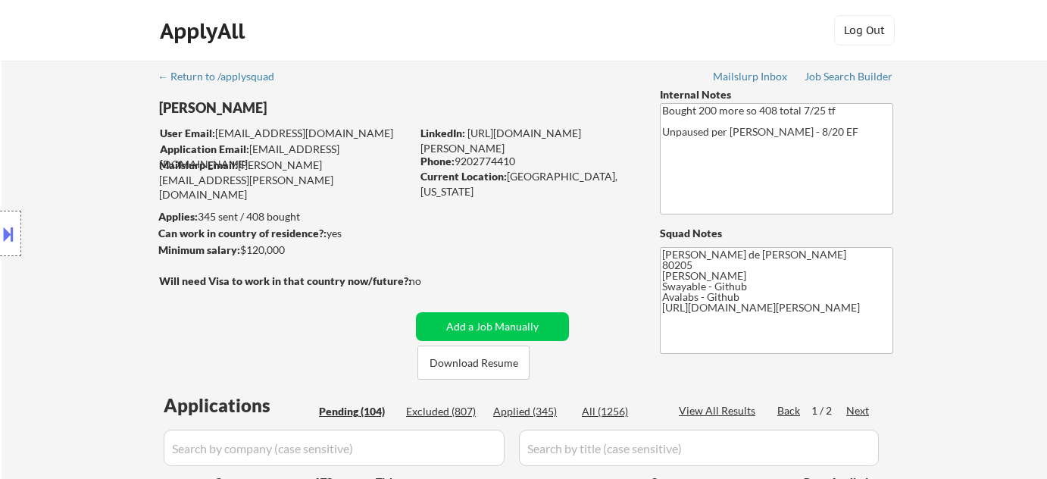
select select ""pending""
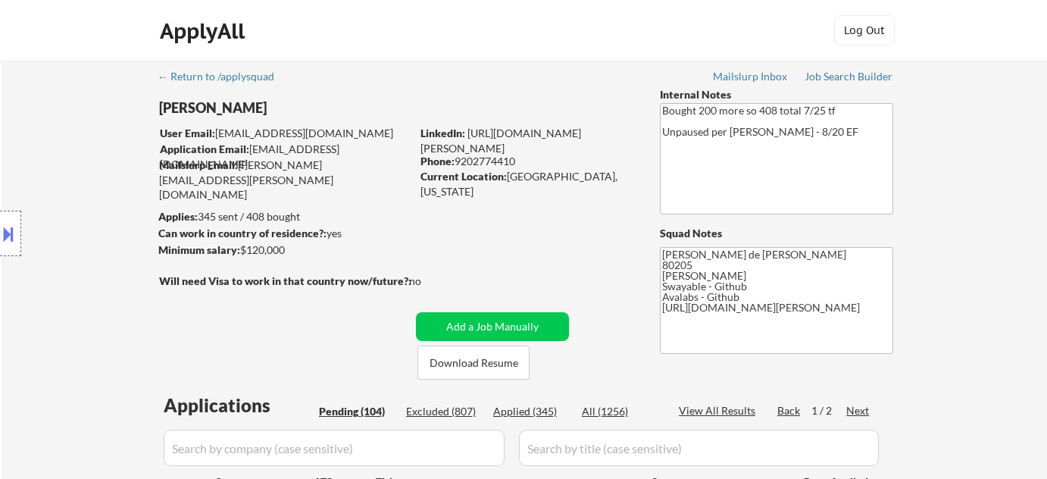
select select ""pending""
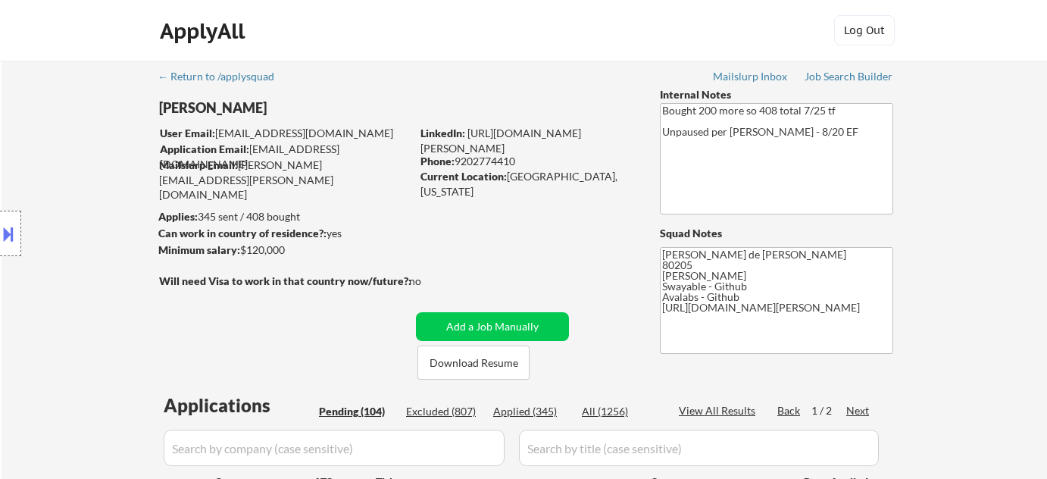
select select ""pending""
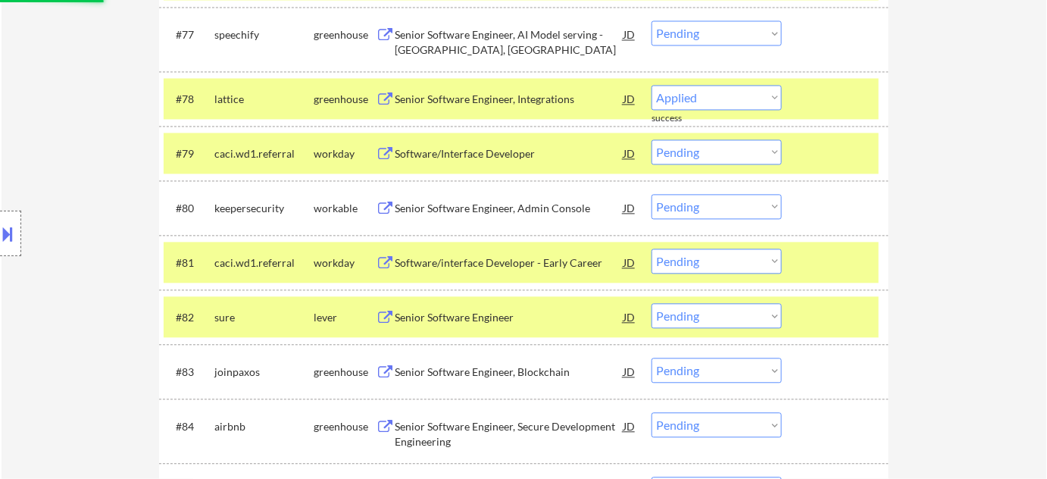
select select ""pending""
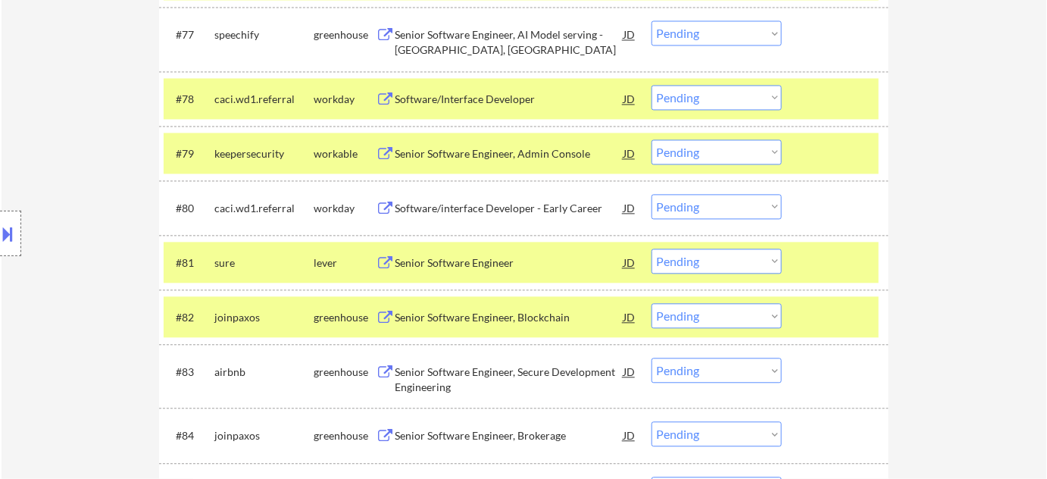
click at [496, 264] on div "Senior Software Engineer" at bounding box center [509, 262] width 229 height 15
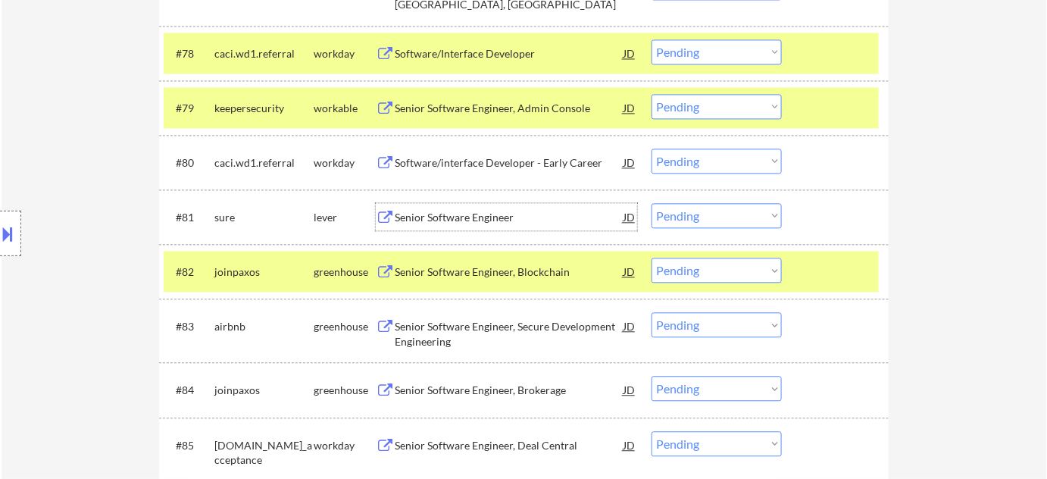
scroll to position [4891, 0]
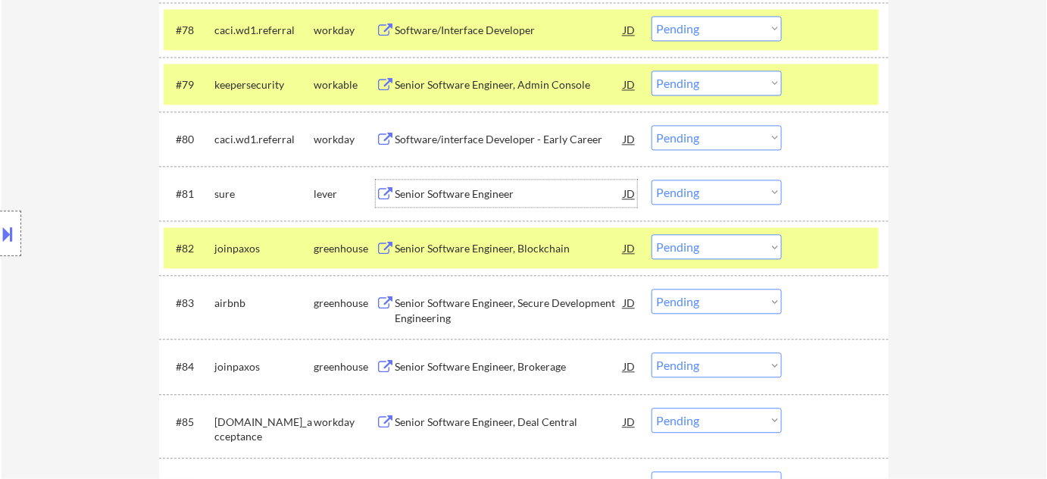
click at [684, 194] on select "Choose an option... Pending Applied Excluded (Questions) Excluded (Expired) Exc…" at bounding box center [717, 192] width 130 height 25
click at [652, 180] on select "Choose an option... Pending Applied Excluded (Questions) Excluded (Expired) Exc…" at bounding box center [717, 192] width 130 height 25
select select ""pending""
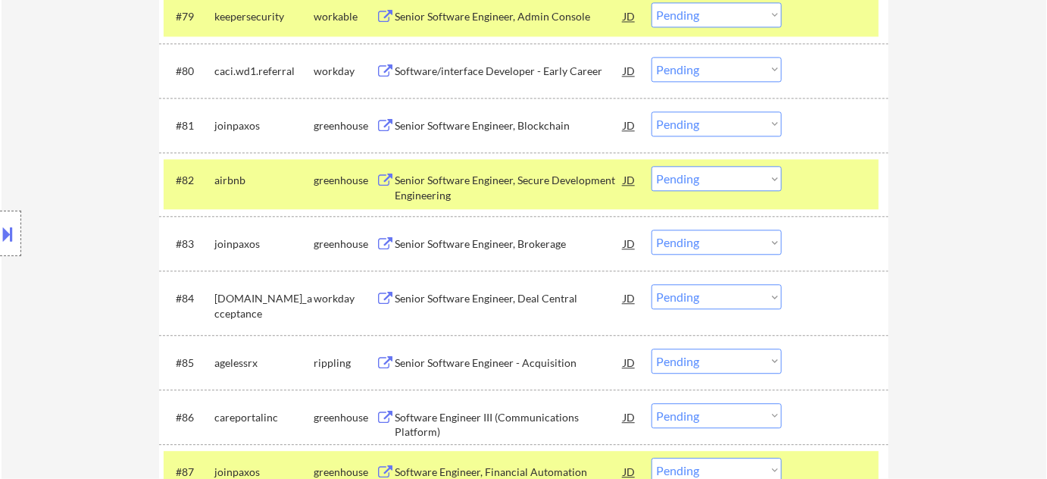
scroll to position [4960, 0]
click at [484, 242] on div "Senior Software Engineer, Brokerage" at bounding box center [509, 243] width 229 height 15
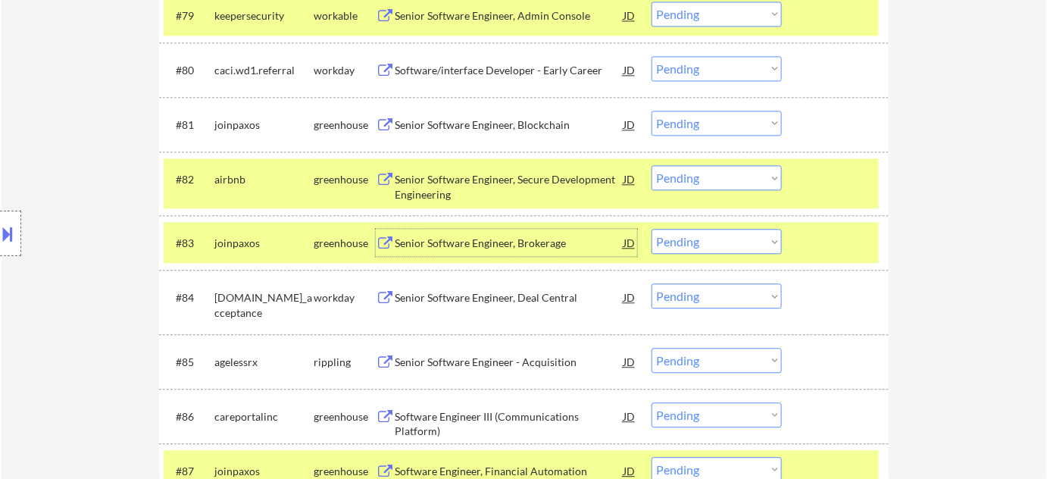
click at [741, 246] on select "Choose an option... Pending Applied Excluded (Questions) Excluded (Expired) Exc…" at bounding box center [717, 241] width 130 height 25
click at [652, 229] on select "Choose an option... Pending Applied Excluded (Questions) Excluded (Expired) Exc…" at bounding box center [717, 241] width 130 height 25
click at [443, 112] on div "Senior Software Engineer, Blockchain" at bounding box center [509, 124] width 229 height 27
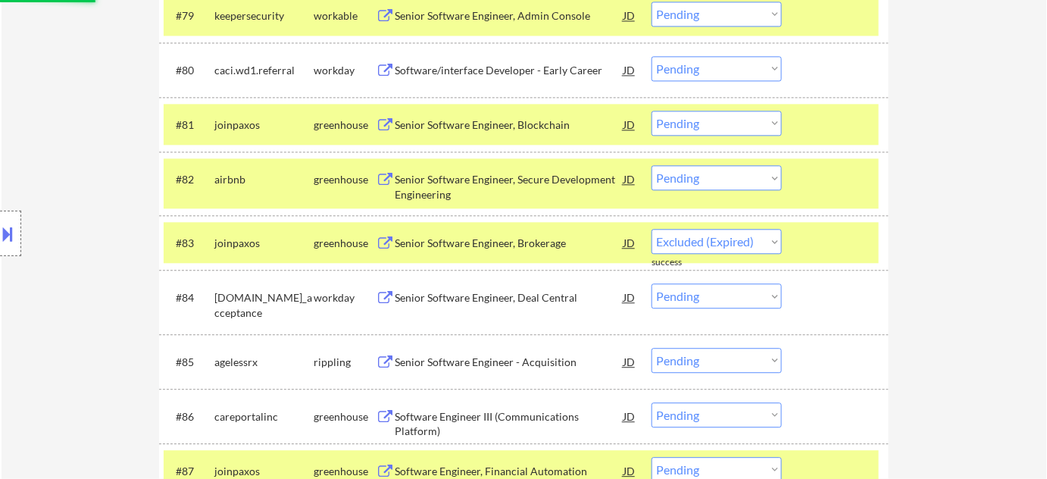
select select ""pending""
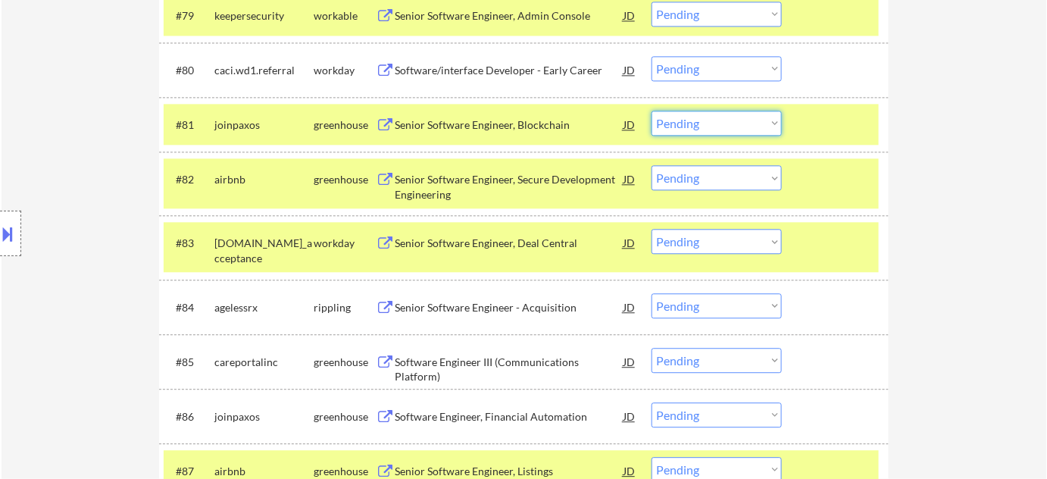
drag, startPoint x: 717, startPoint y: 121, endPoint x: 720, endPoint y: 131, distance: 10.3
click at [717, 121] on select "Choose an option... Pending Applied Excluded (Questions) Excluded (Expired) Exc…" at bounding box center [717, 123] width 130 height 25
click at [652, 111] on select "Choose an option... Pending Applied Excluded (Questions) Excluded (Expired) Exc…" at bounding box center [717, 123] width 130 height 25
select select ""pending""
click at [507, 303] on div "Senior Software Engineer - Acquisition" at bounding box center [509, 307] width 229 height 15
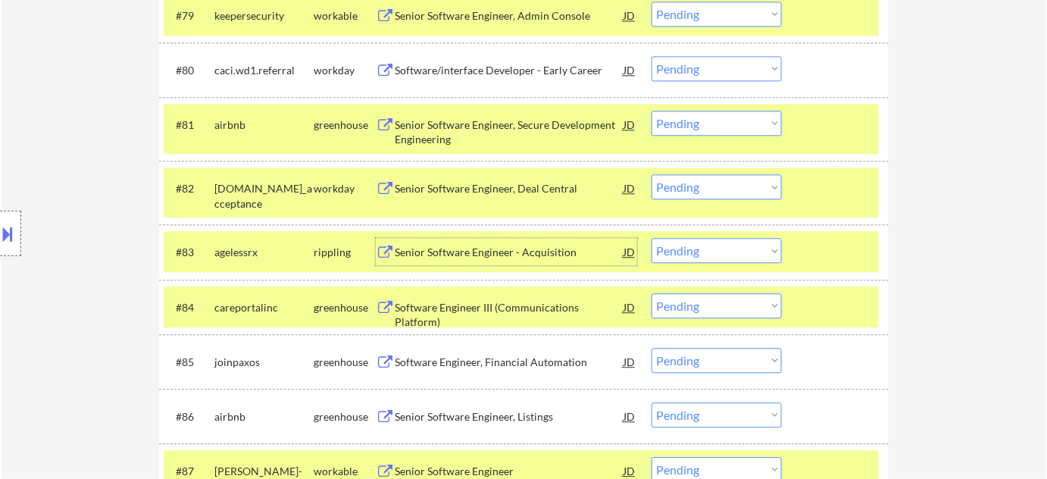
click at [456, 249] on div "Senior Software Engineer - Acquisition" at bounding box center [509, 252] width 229 height 15
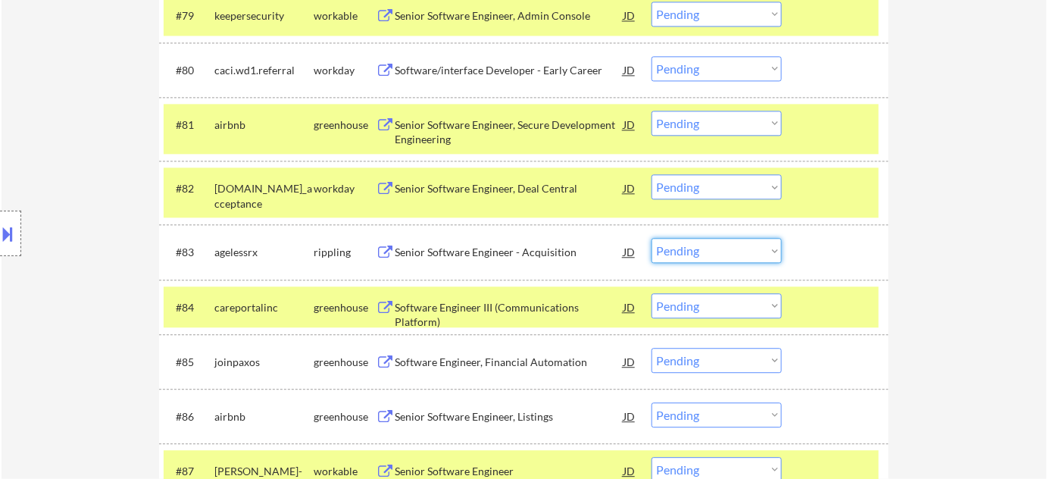
click at [692, 249] on select "Choose an option... Pending Applied Excluded (Questions) Excluded (Expired) Exc…" at bounding box center [717, 250] width 130 height 25
click at [652, 238] on select "Choose an option... Pending Applied Excluded (Questions) Excluded (Expired) Exc…" at bounding box center [717, 250] width 130 height 25
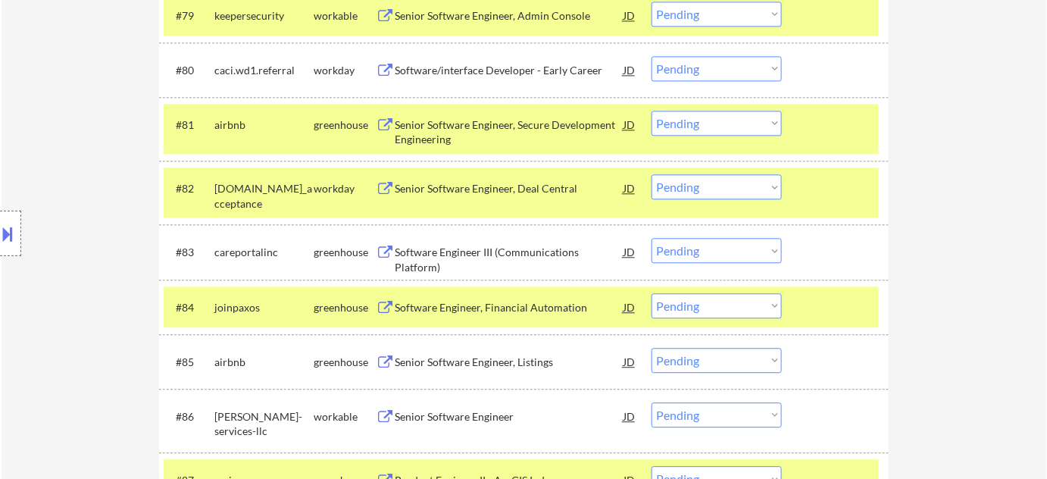
drag, startPoint x: 711, startPoint y: 254, endPoint x: 713, endPoint y: 261, distance: 7.9
click at [711, 254] on select "Choose an option... Pending Applied Excluded (Questions) Excluded (Expired) Exc…" at bounding box center [717, 250] width 130 height 25
click at [652, 238] on select "Choose an option... Pending Applied Excluded (Questions) Excluded (Expired) Exc…" at bounding box center [717, 250] width 130 height 25
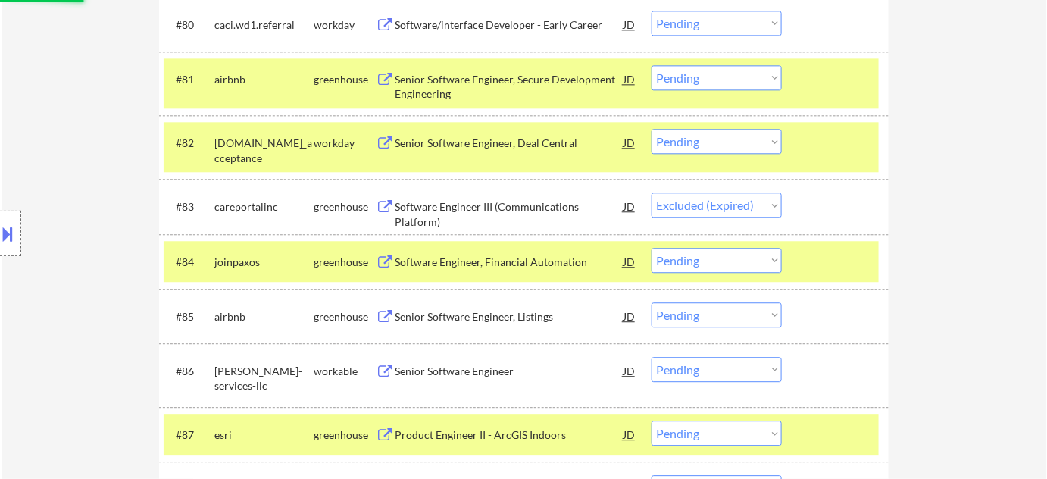
scroll to position [5029, 0]
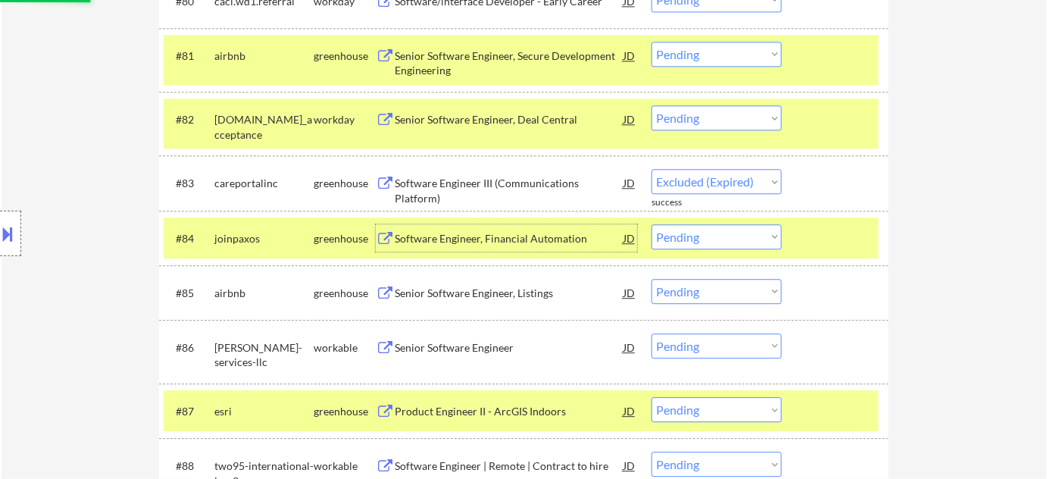
click at [503, 238] on div "Software Engineer, Financial Automation" at bounding box center [509, 238] width 229 height 15
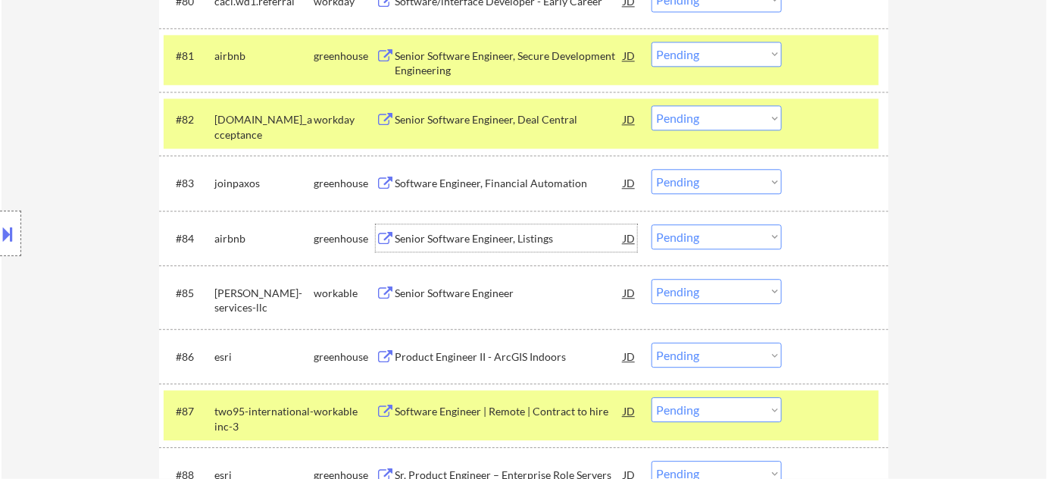
click at [760, 183] on select "Choose an option... Pending Applied Excluded (Questions) Excluded (Expired) Exc…" at bounding box center [717, 181] width 130 height 25
click at [652, 169] on select "Choose an option... Pending Applied Excluded (Questions) Excluded (Expired) Exc…" at bounding box center [717, 181] width 130 height 25
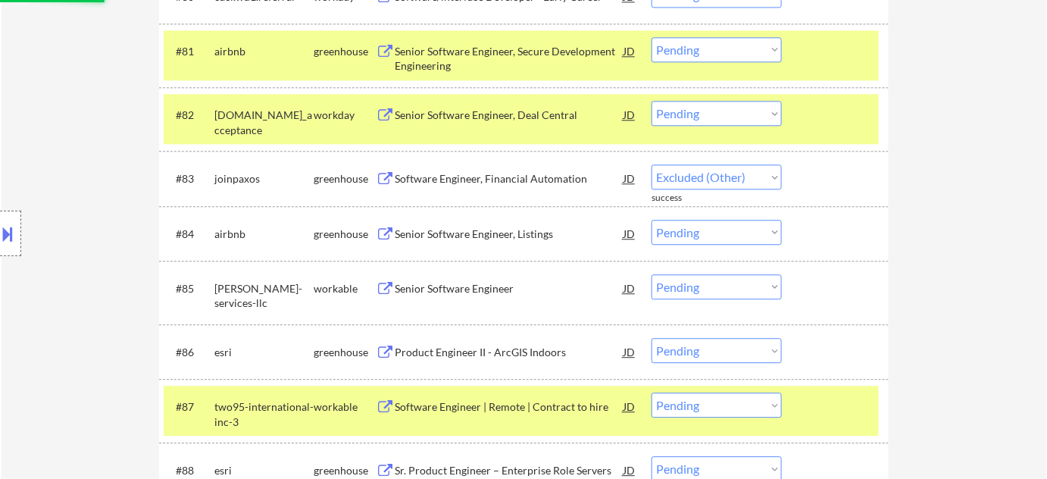
scroll to position [5098, 0]
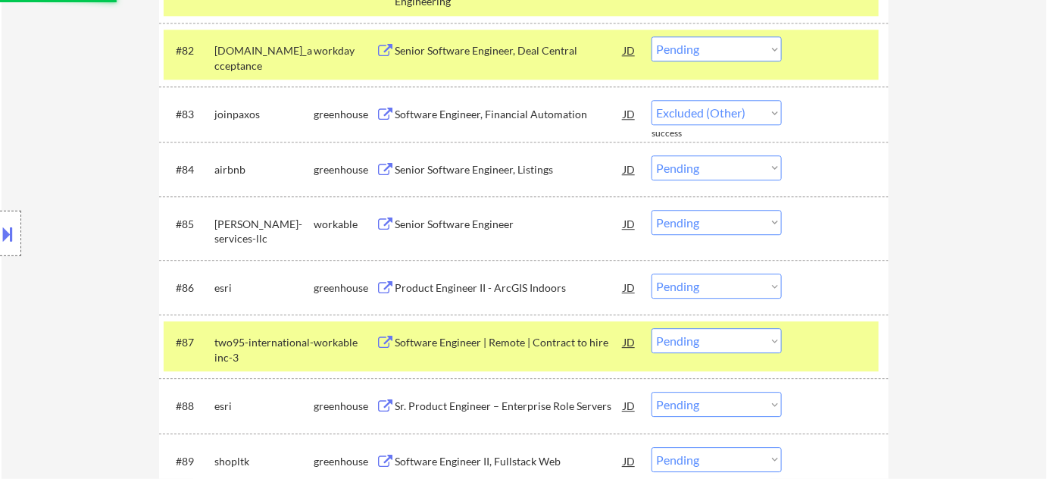
select select ""pending""
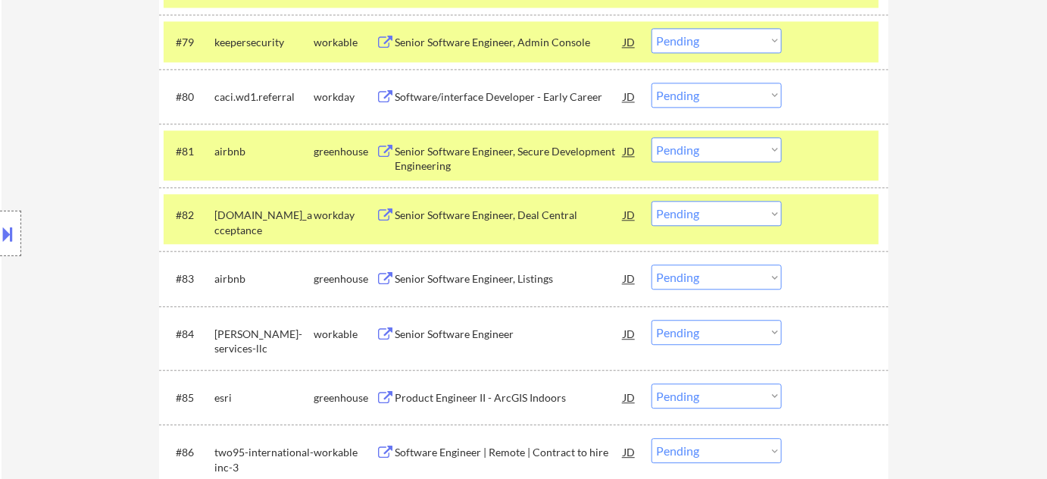
scroll to position [4891, 0]
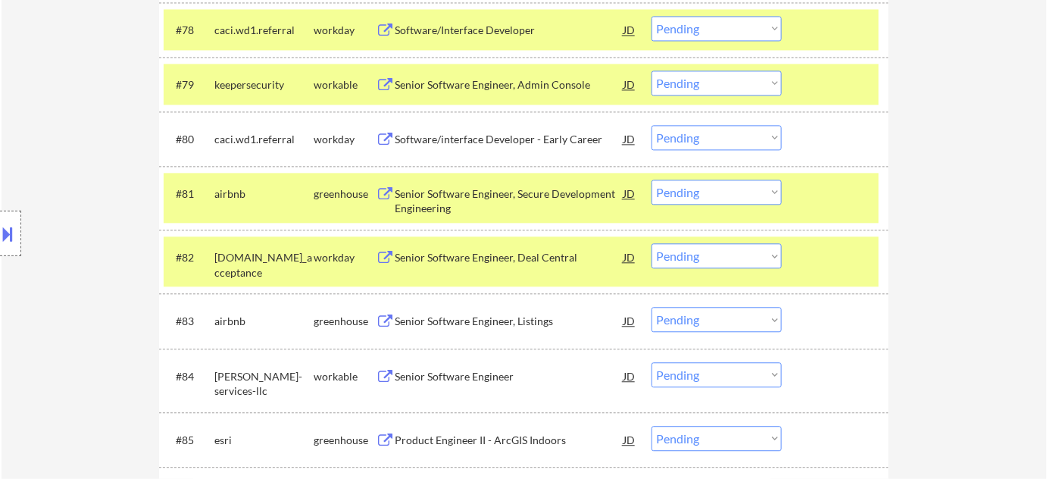
click at [506, 133] on div "Software/interface Developer - Early Career" at bounding box center [509, 139] width 229 height 15
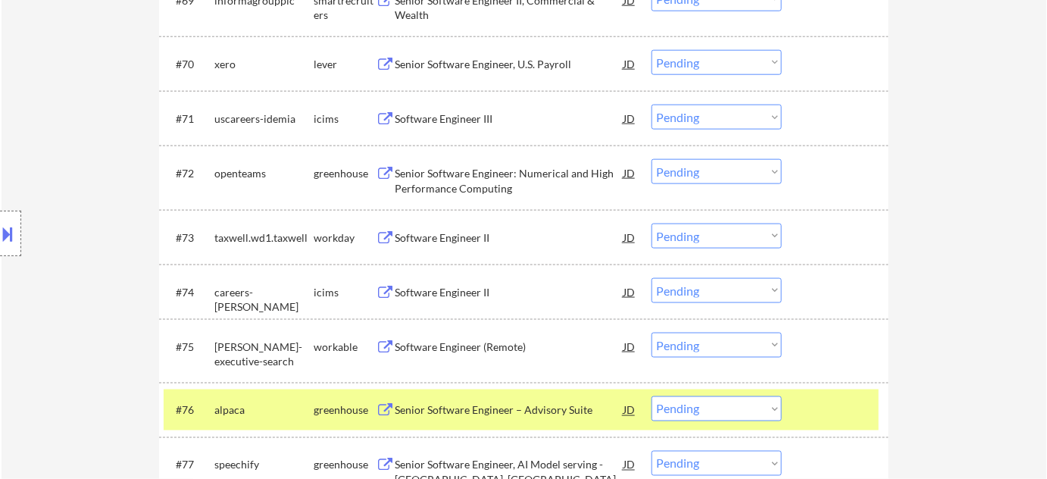
scroll to position [4391, 0]
click at [462, 187] on div "Senior Software Engineer: Numerical and High Performance Computing" at bounding box center [509, 182] width 229 height 30
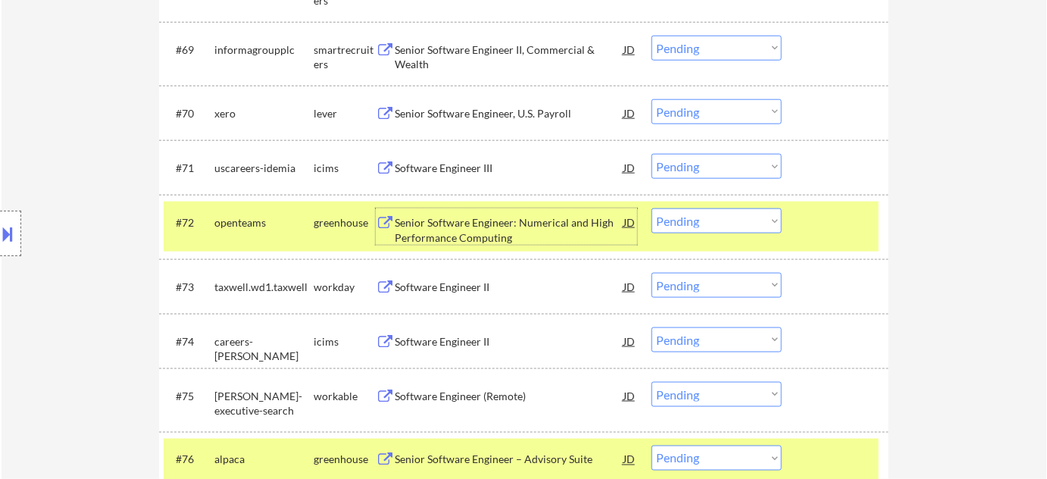
scroll to position [4254, 0]
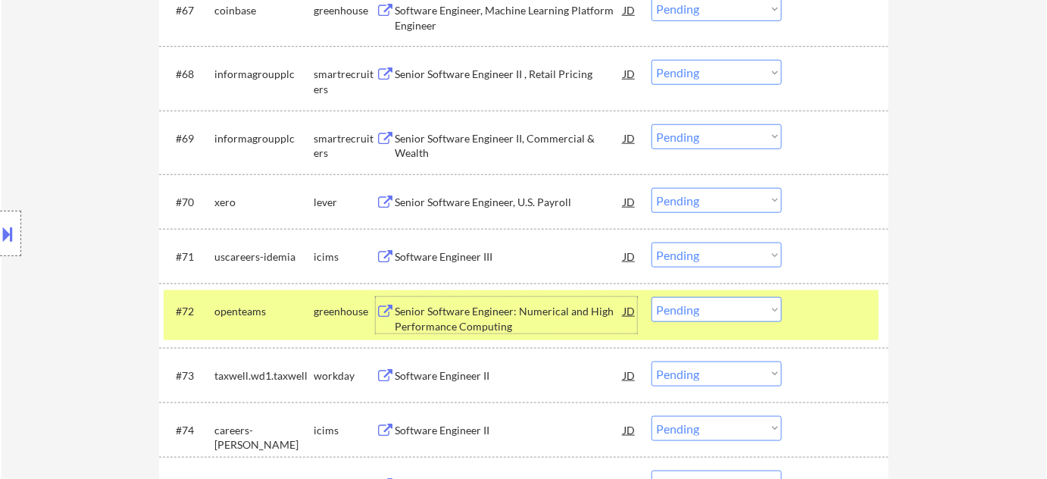
click at [418, 142] on div "Senior Software Engineer II, Commercial & Wealth" at bounding box center [509, 146] width 229 height 30
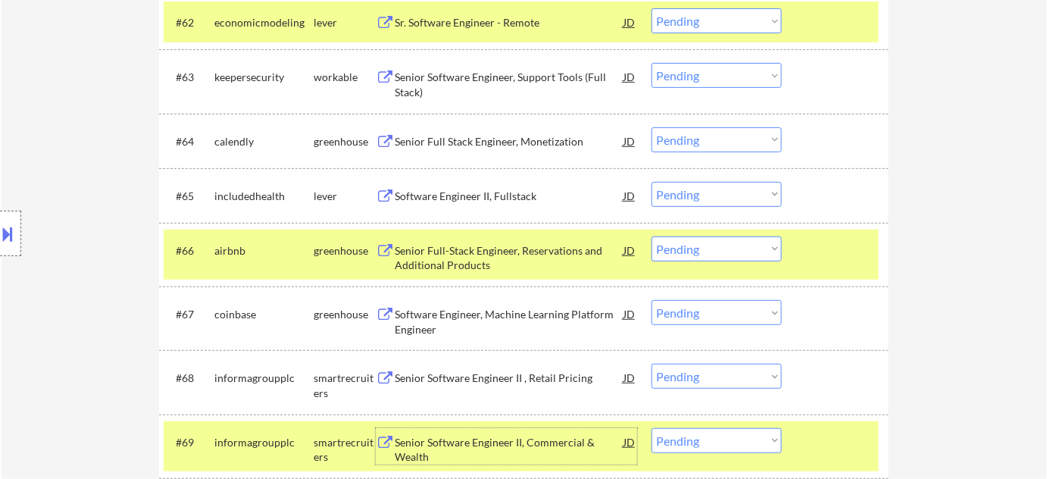
scroll to position [3978, 0]
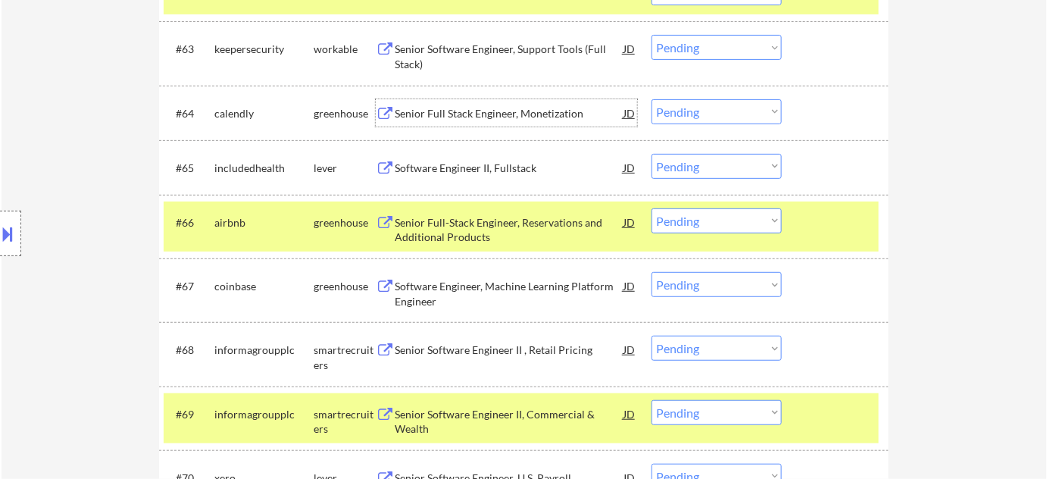
click at [493, 103] on div "Senior Full Stack Engineer, Monetization" at bounding box center [509, 112] width 229 height 27
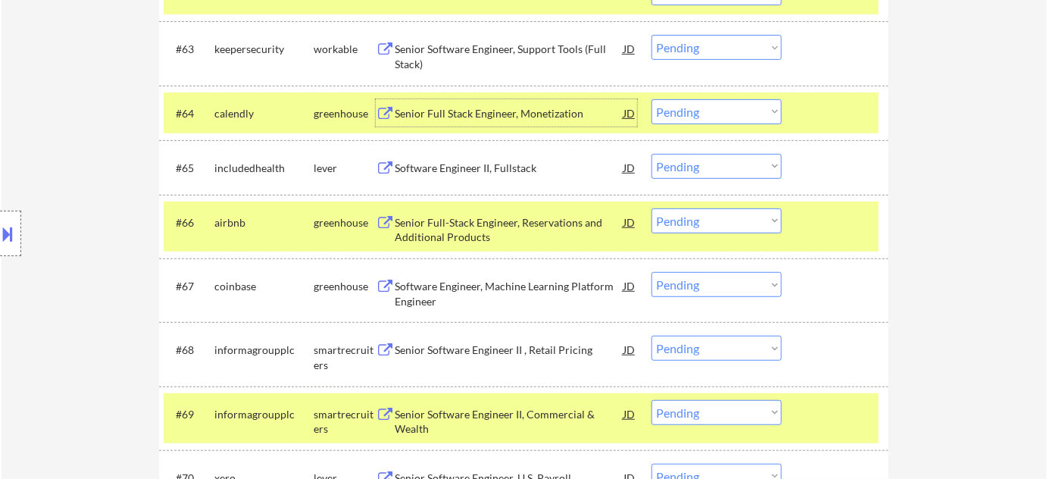
click at [695, 105] on select "Choose an option... Pending Applied Excluded (Questions) Excluded (Expired) Exc…" at bounding box center [717, 111] width 130 height 25
click at [652, 99] on select "Choose an option... Pending Applied Excluded (Questions) Excluded (Expired) Exc…" at bounding box center [717, 111] width 130 height 25
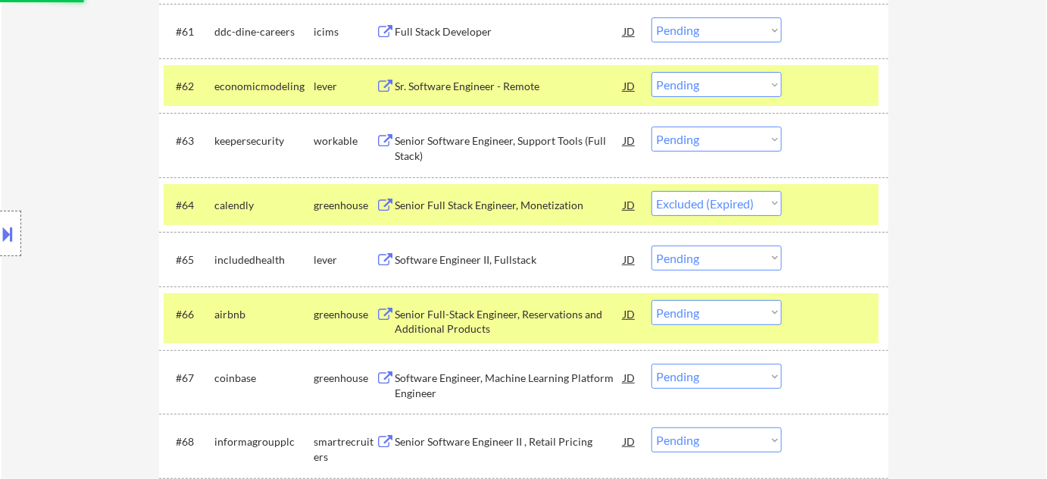
scroll to position [3840, 0]
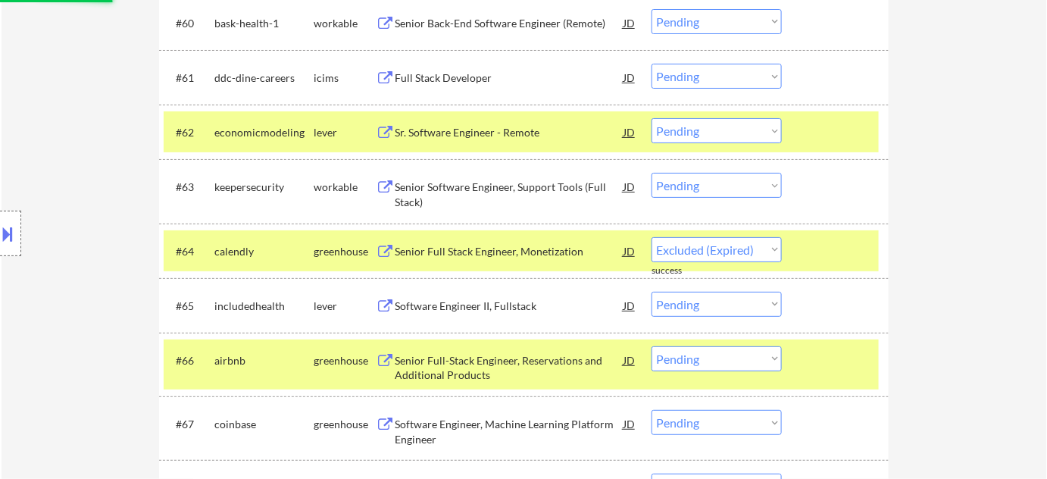
select select ""pending""
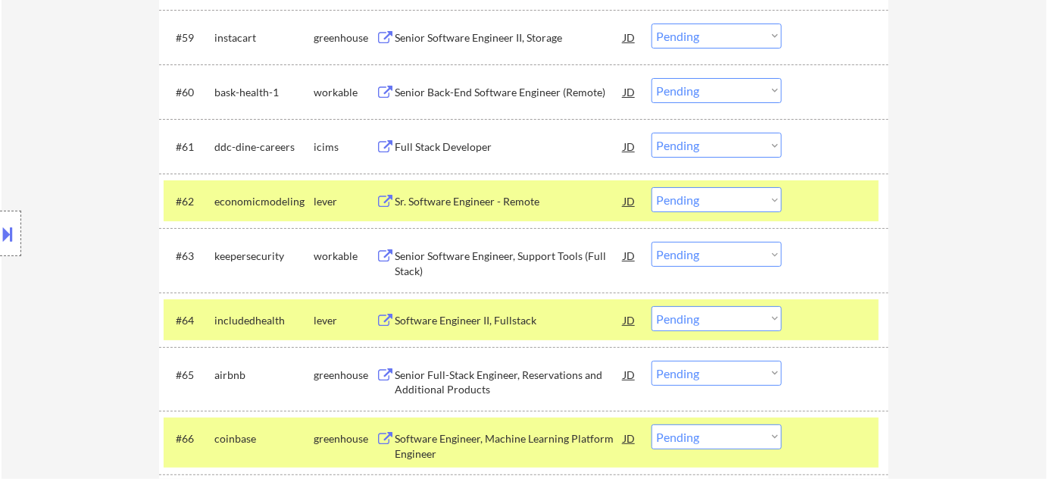
scroll to position [3702, 0]
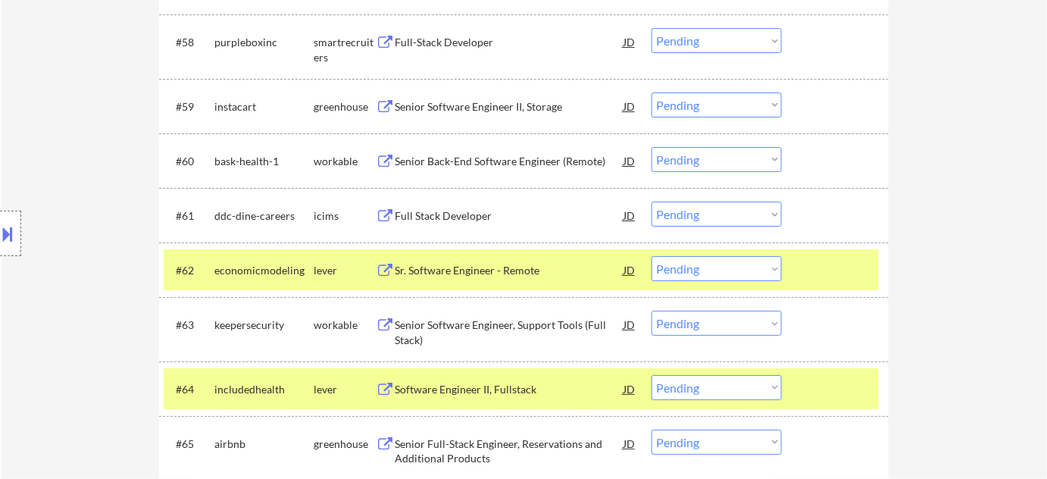
click at [515, 105] on div "Senior Software Engineer II, Storage" at bounding box center [509, 106] width 229 height 15
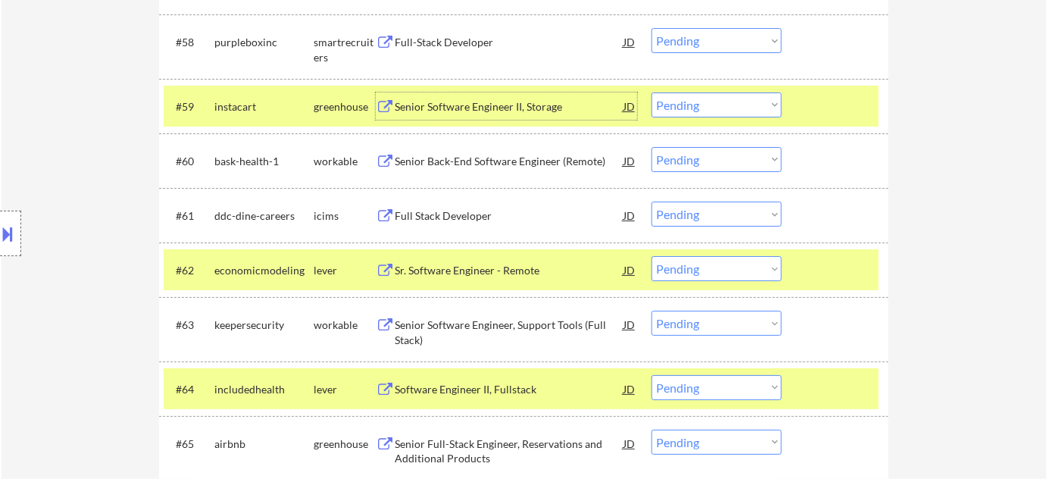
click at [667, 109] on select "Choose an option... Pending Applied Excluded (Questions) Excluded (Expired) Exc…" at bounding box center [717, 104] width 130 height 25
click at [652, 92] on select "Choose an option... Pending Applied Excluded (Questions) Excluded (Expired) Exc…" at bounding box center [717, 104] width 130 height 25
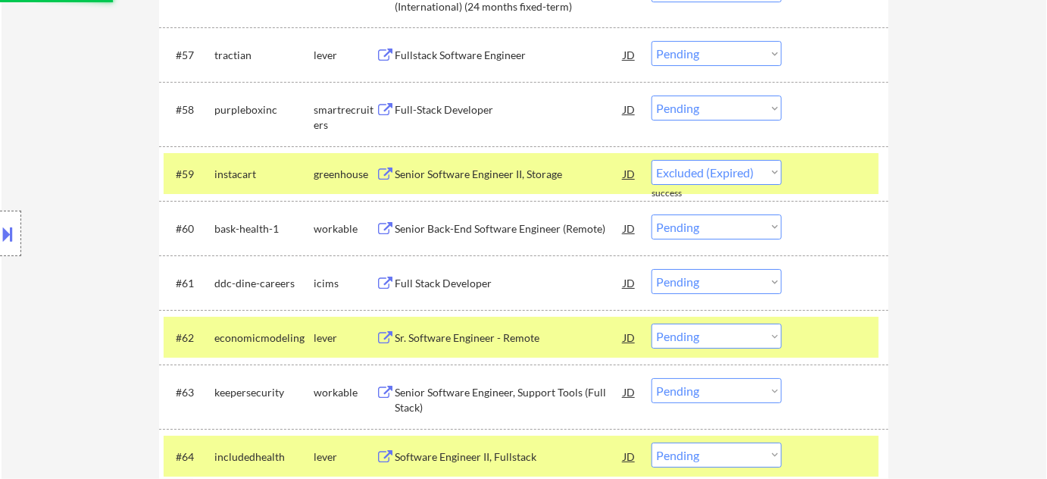
scroll to position [3633, 0]
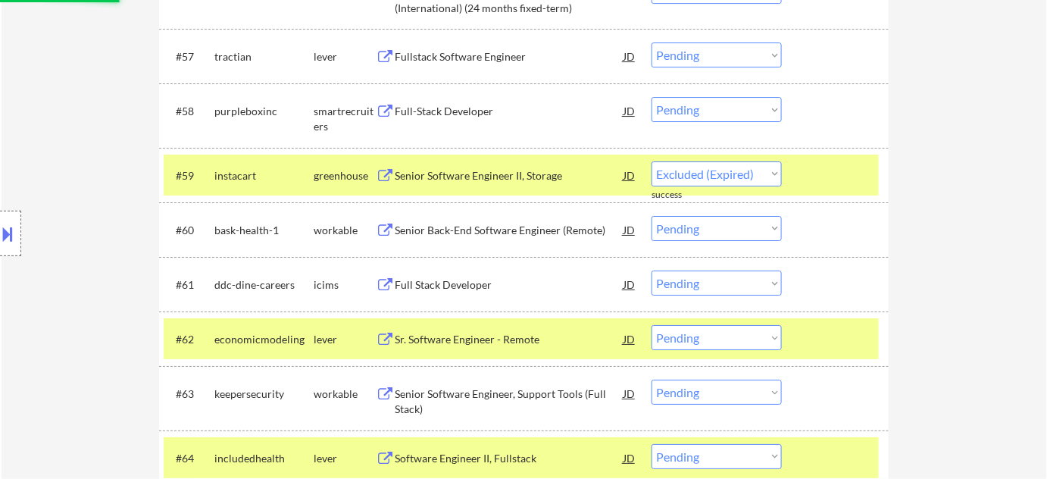
select select ""pending""
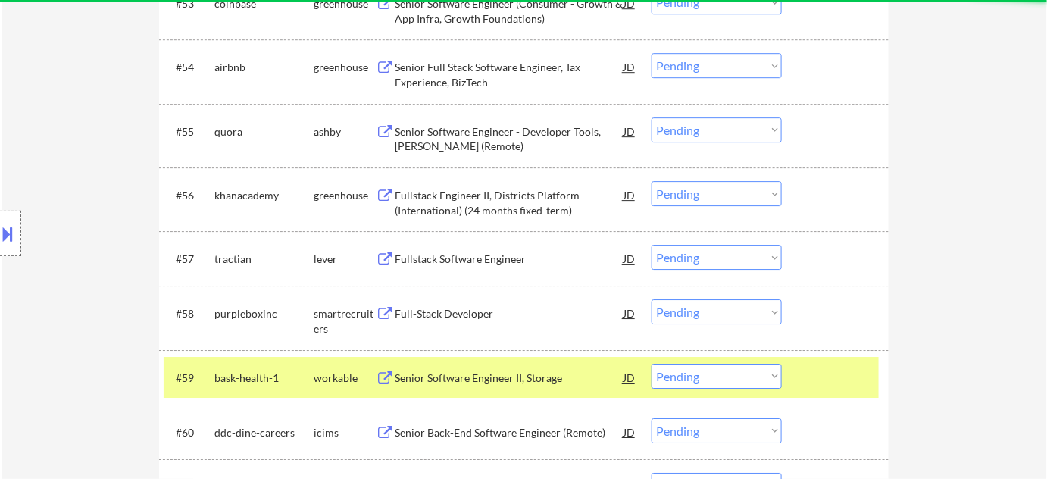
scroll to position [3427, 0]
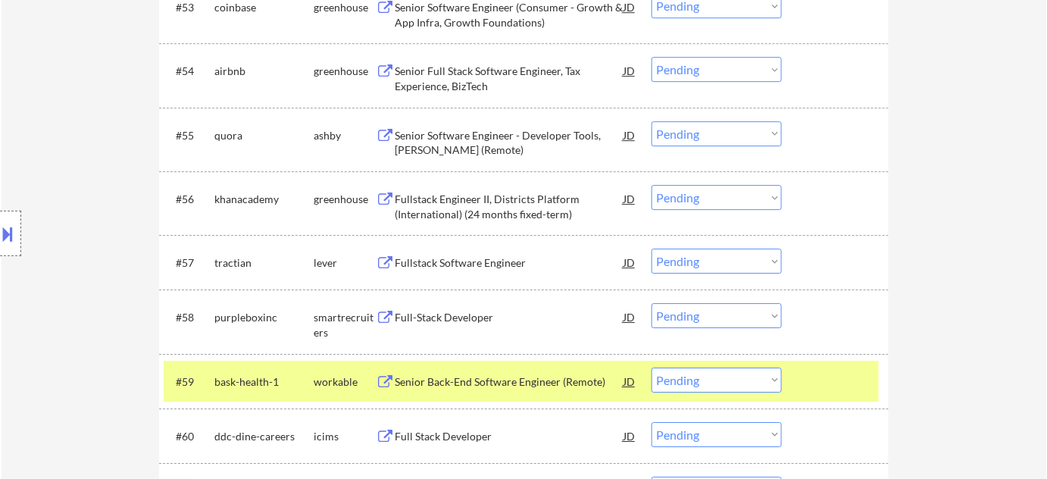
click at [499, 261] on div "Fullstack Software Engineer" at bounding box center [509, 262] width 229 height 15
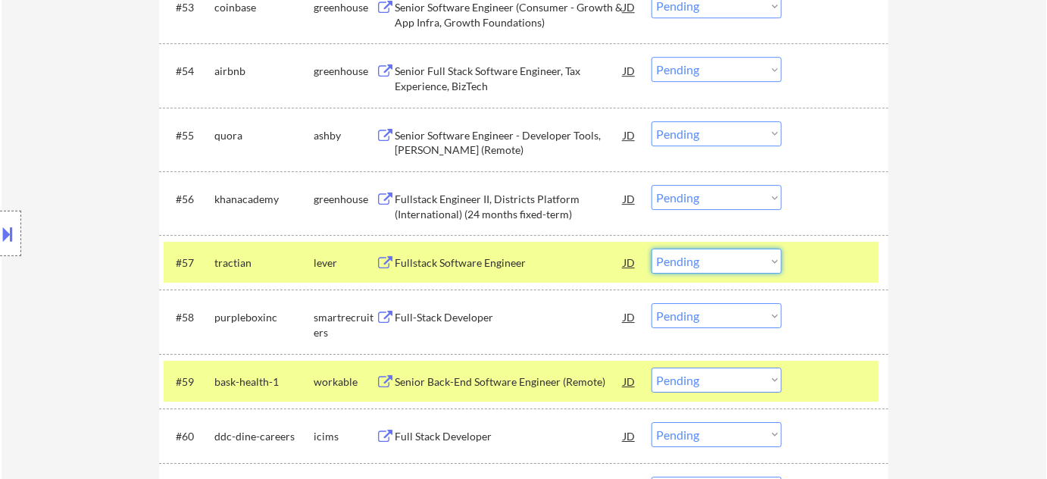
drag, startPoint x: 722, startPoint y: 261, endPoint x: 719, endPoint y: 272, distance: 11.0
click at [722, 261] on select "Choose an option... Pending Applied Excluded (Questions) Excluded (Expired) Exc…" at bounding box center [717, 261] width 130 height 25
click at [652, 249] on select "Choose an option... Pending Applied Excluded (Questions) Excluded (Expired) Exc…" at bounding box center [717, 261] width 130 height 25
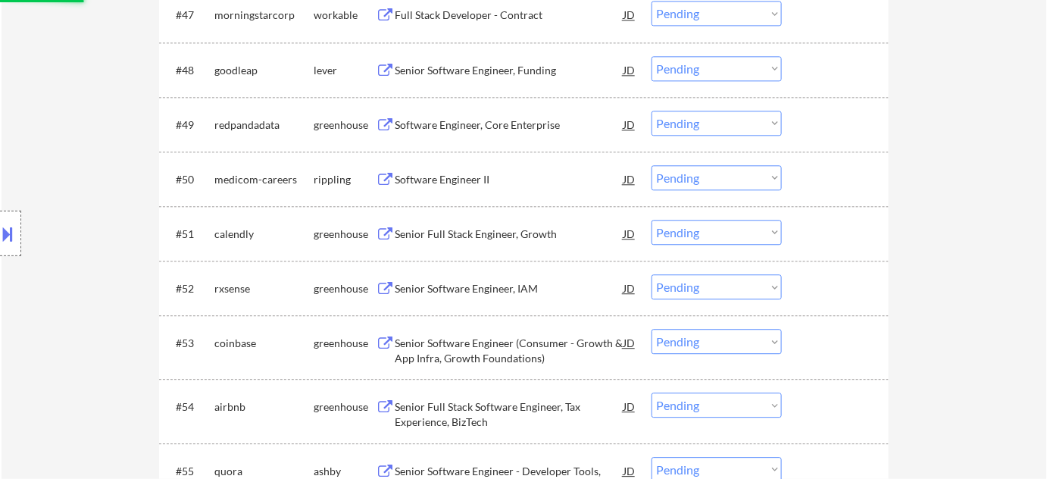
scroll to position [3082, 0]
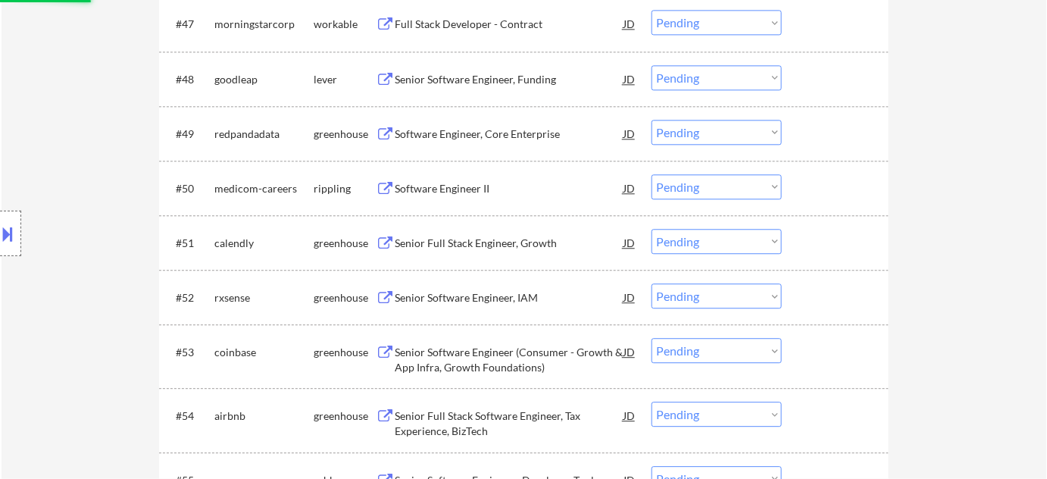
select select ""pending""
click at [497, 130] on div "Software Engineer, Core Enterprise" at bounding box center [509, 134] width 229 height 15
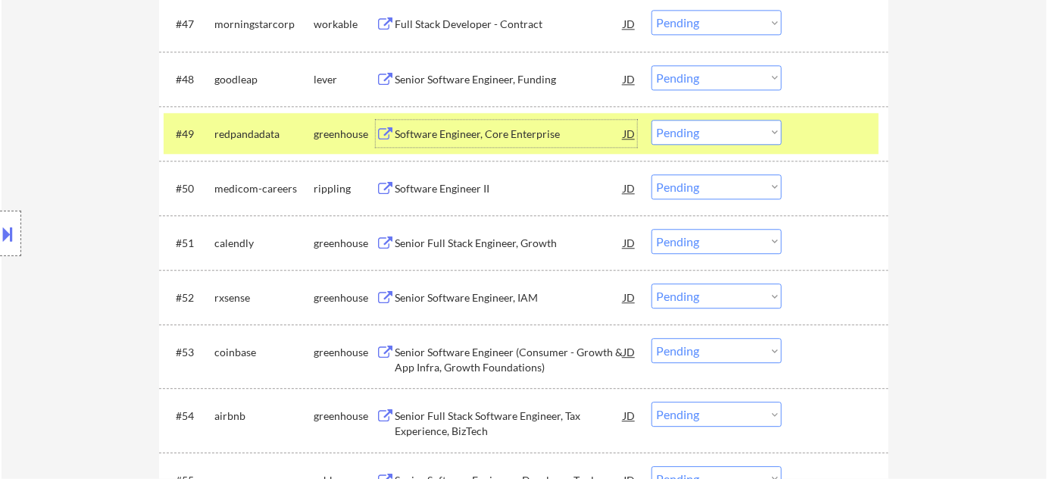
click at [708, 139] on select "Choose an option... Pending Applied Excluded (Questions) Excluded (Expired) Exc…" at bounding box center [717, 132] width 130 height 25
click at [652, 120] on select "Choose an option... Pending Applied Excluded (Questions) Excluded (Expired) Exc…" at bounding box center [717, 132] width 130 height 25
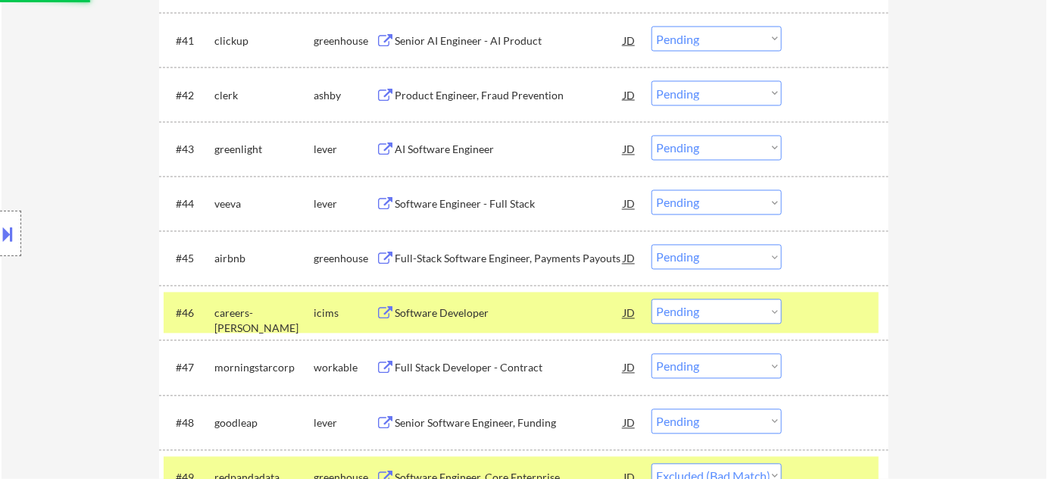
scroll to position [2807, 0]
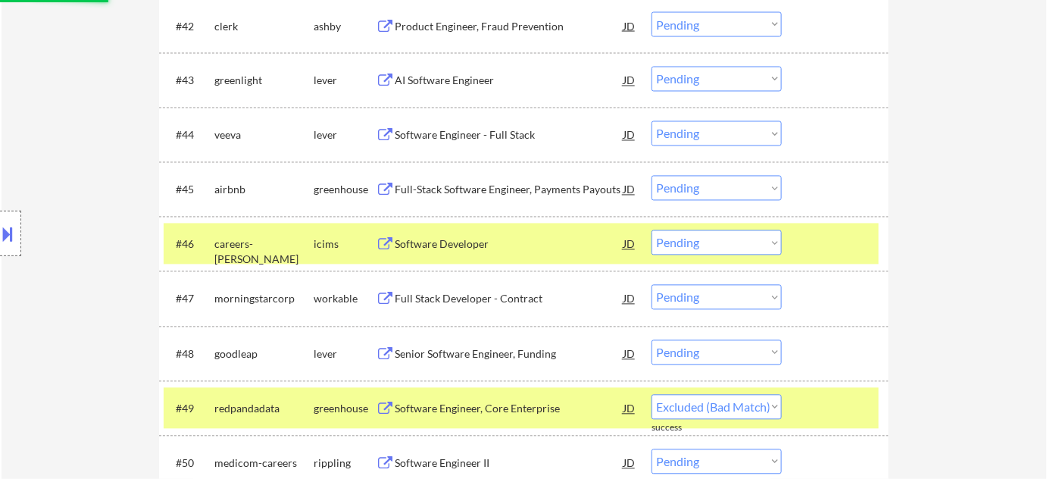
click at [511, 297] on div "Full Stack Developer - Contract" at bounding box center [509, 299] width 229 height 15
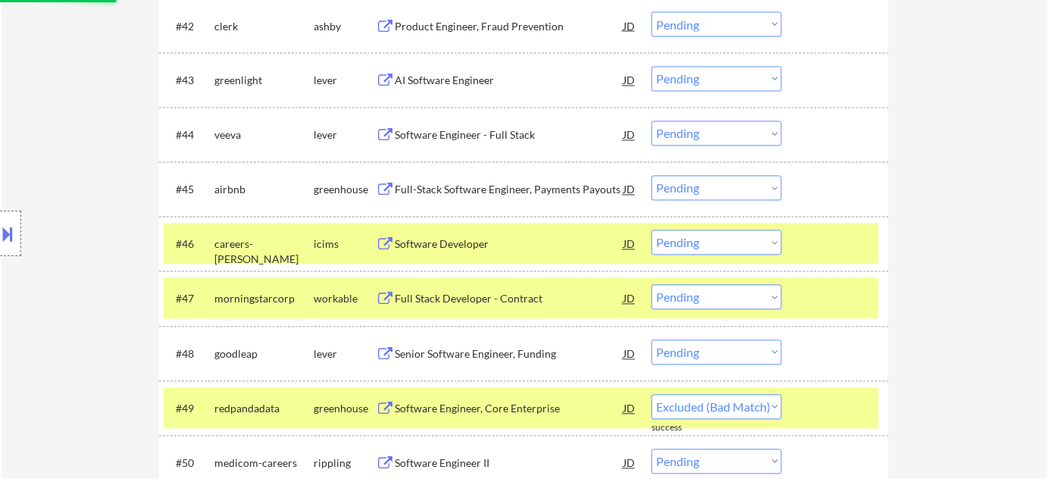
select select ""pending""
